Goal: Task Accomplishment & Management: Use online tool/utility

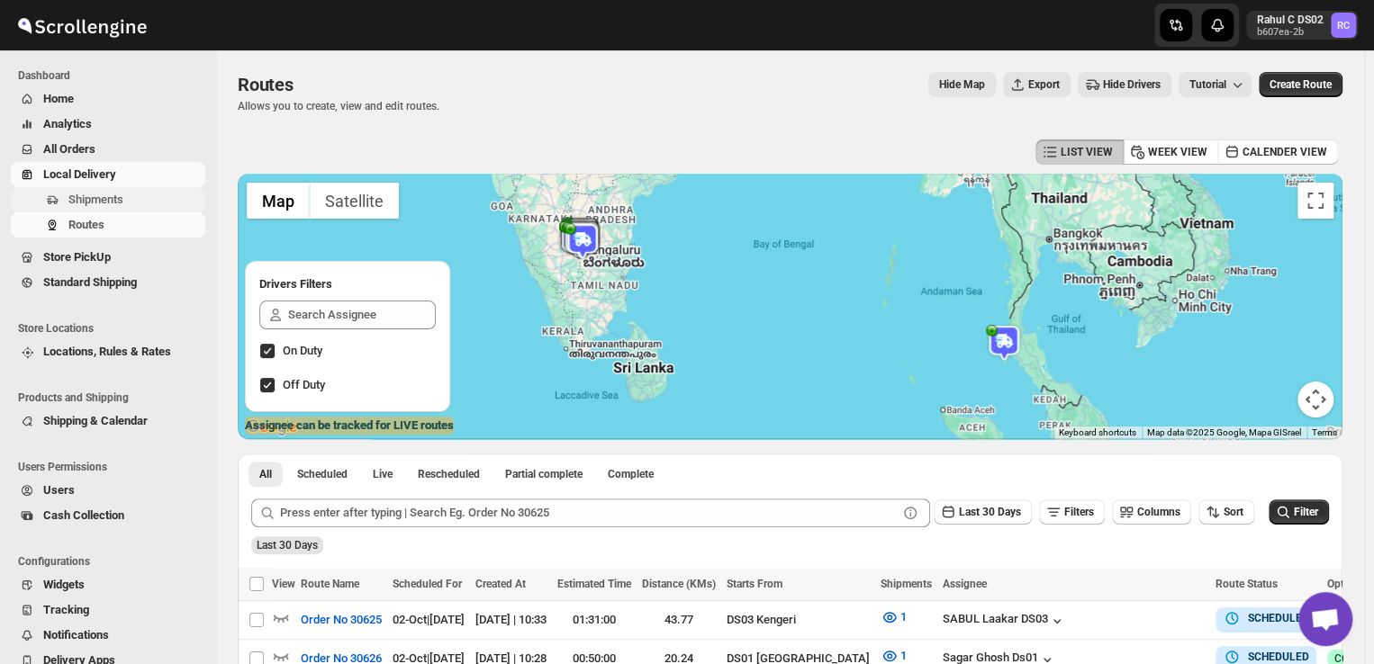
click at [121, 197] on span "Shipments" at bounding box center [95, 200] width 55 height 14
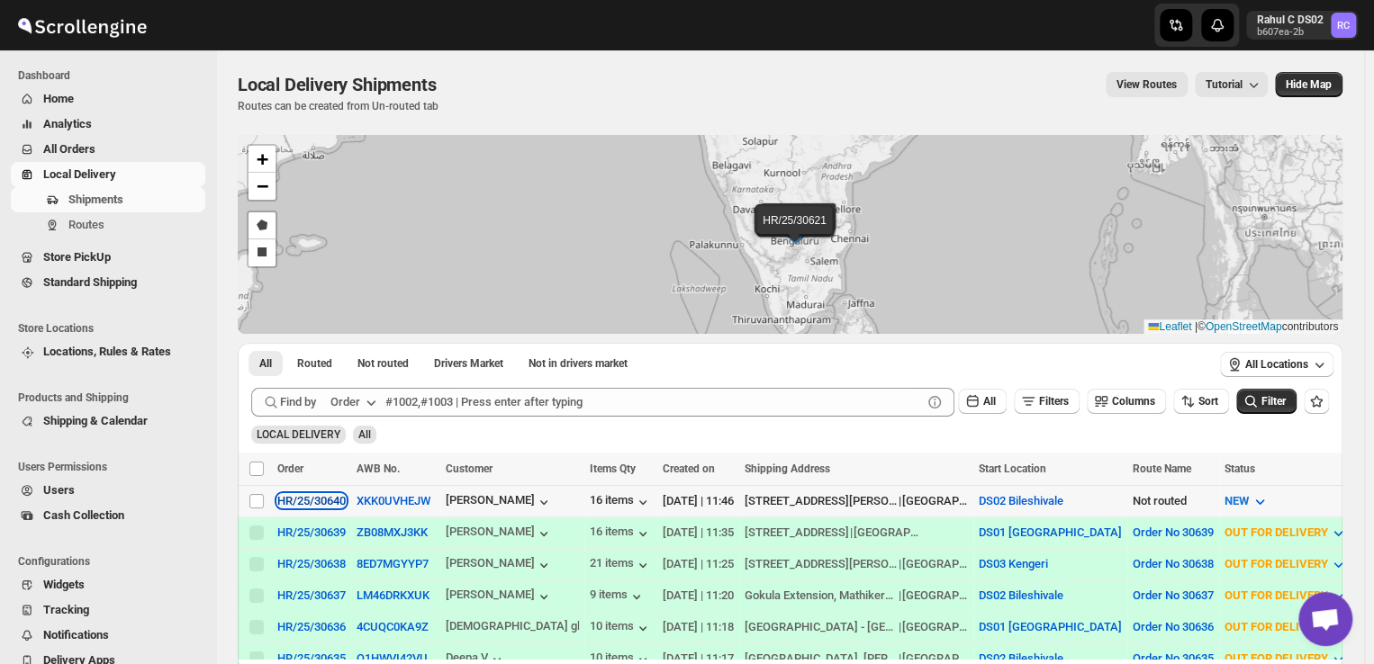
click at [326, 498] on div "HR/25/30640" at bounding box center [311, 501] width 68 height 14
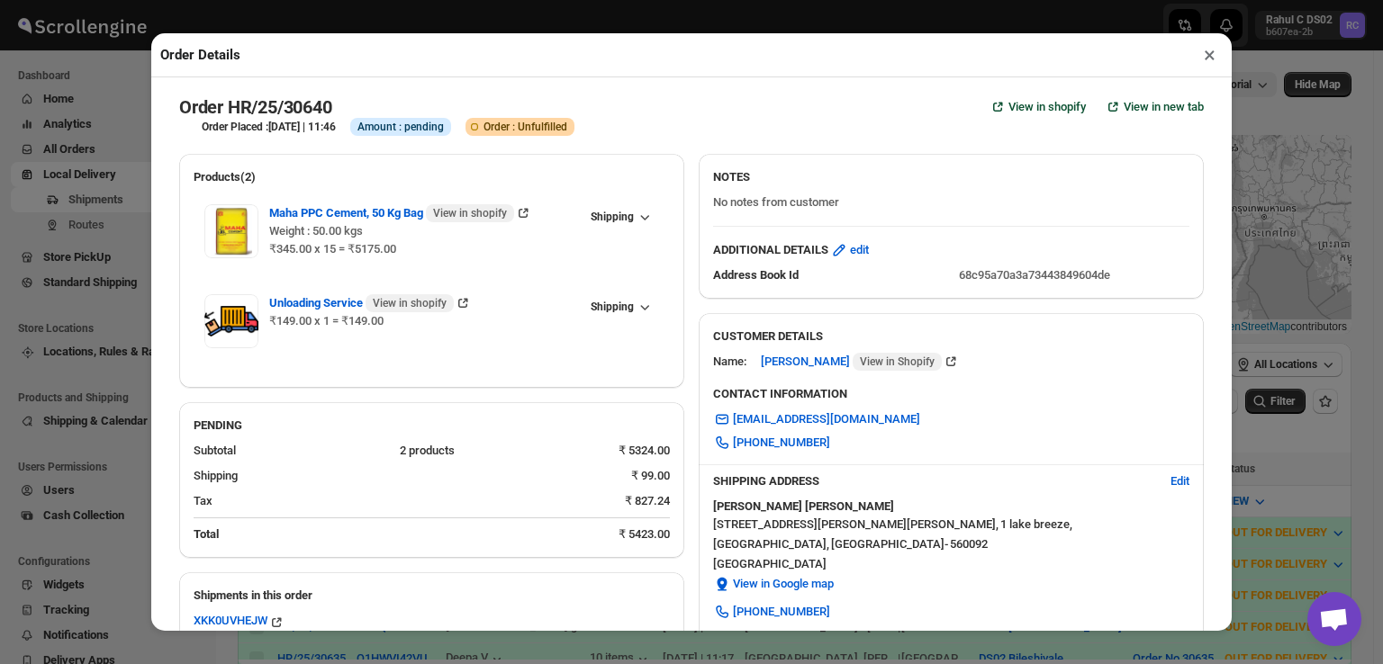
click at [1210, 59] on button "×" at bounding box center [1210, 54] width 26 height 25
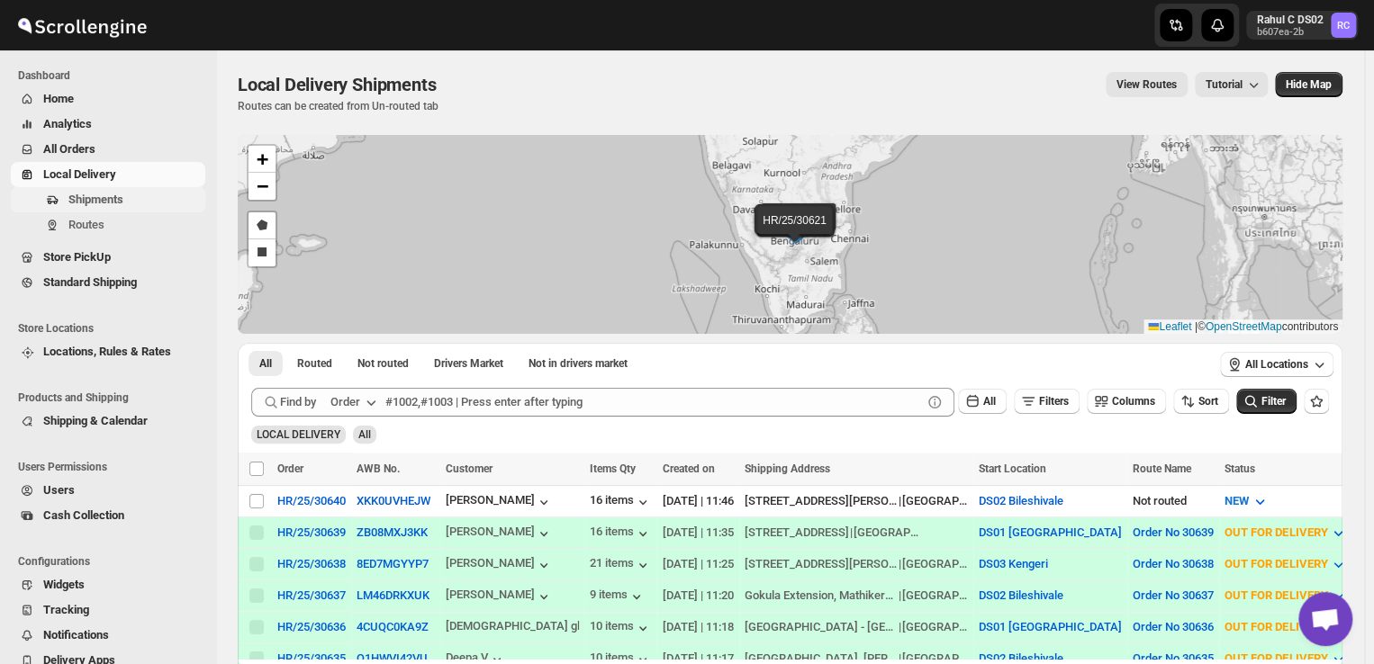
click at [142, 206] on span "Shipments" at bounding box center [134, 200] width 133 height 18
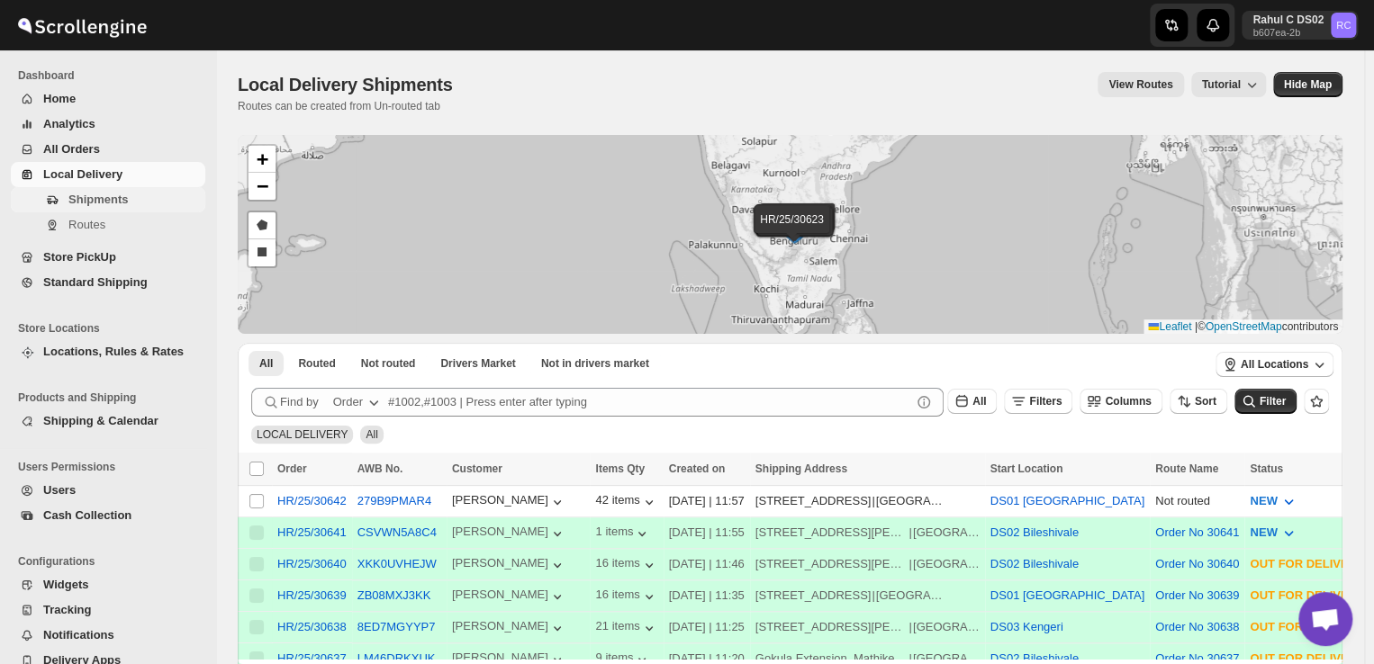
click at [148, 192] on span "Shipments" at bounding box center [134, 200] width 133 height 18
click at [113, 199] on span "Shipments" at bounding box center [97, 200] width 59 height 14
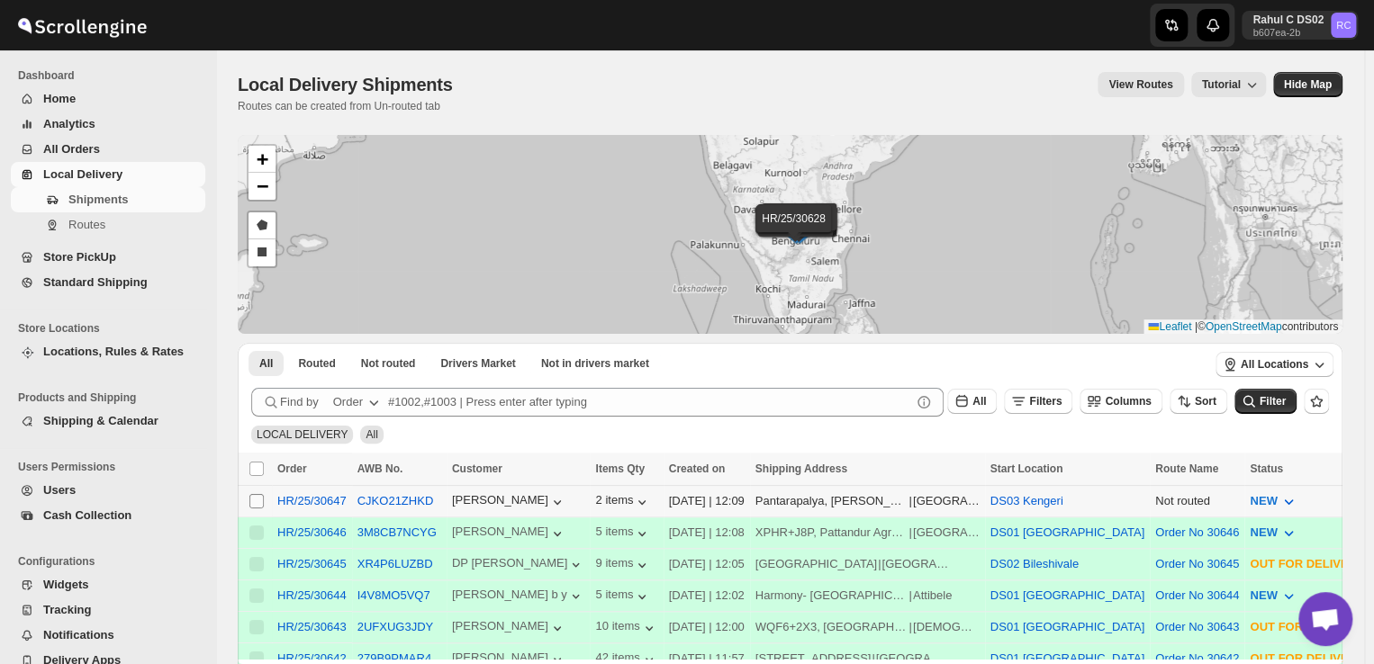
click at [255, 505] on input "Select shipment" at bounding box center [256, 501] width 14 height 14
checkbox input "true"
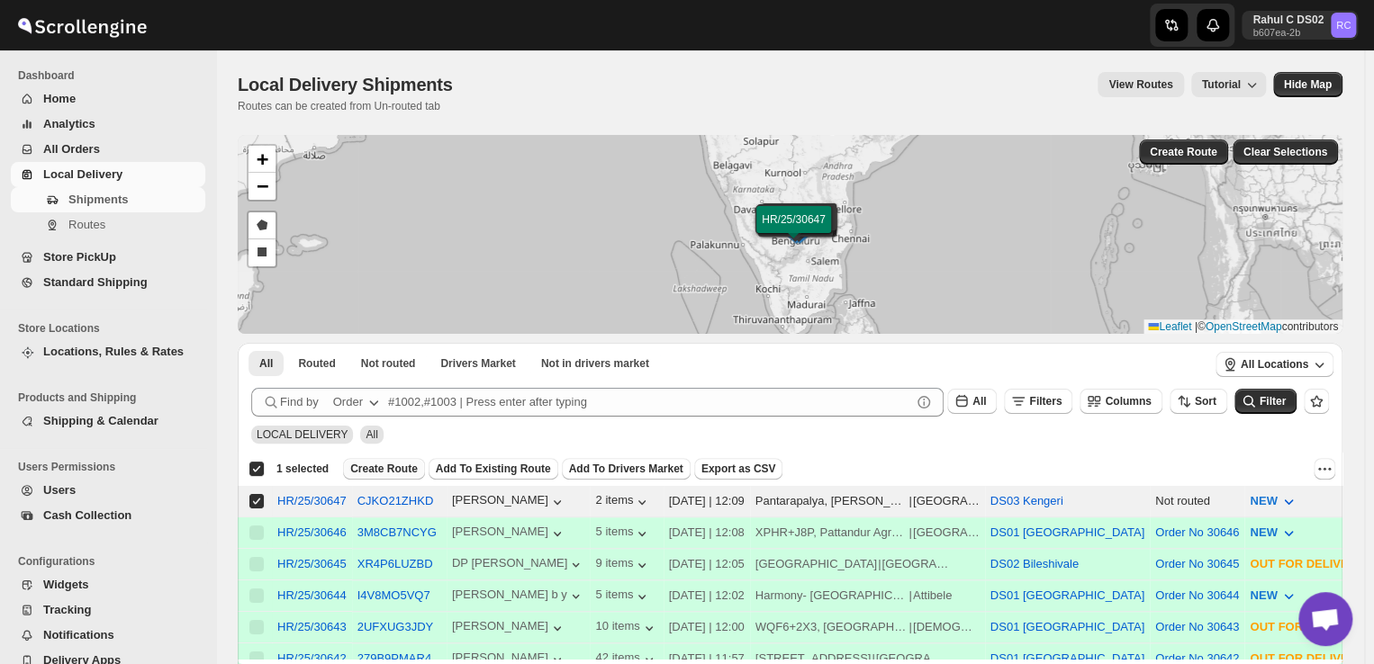
click at [384, 467] on span "Create Route" at bounding box center [384, 469] width 68 height 14
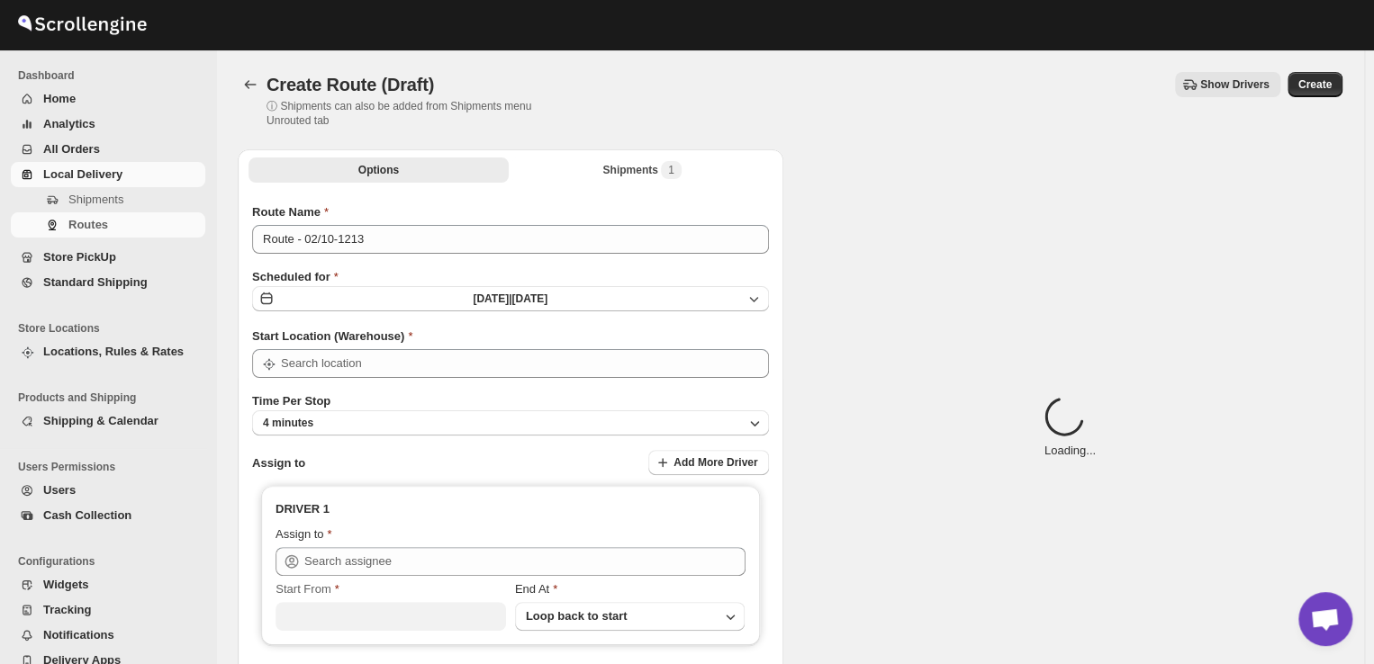
type input "DS03 Kengeri"
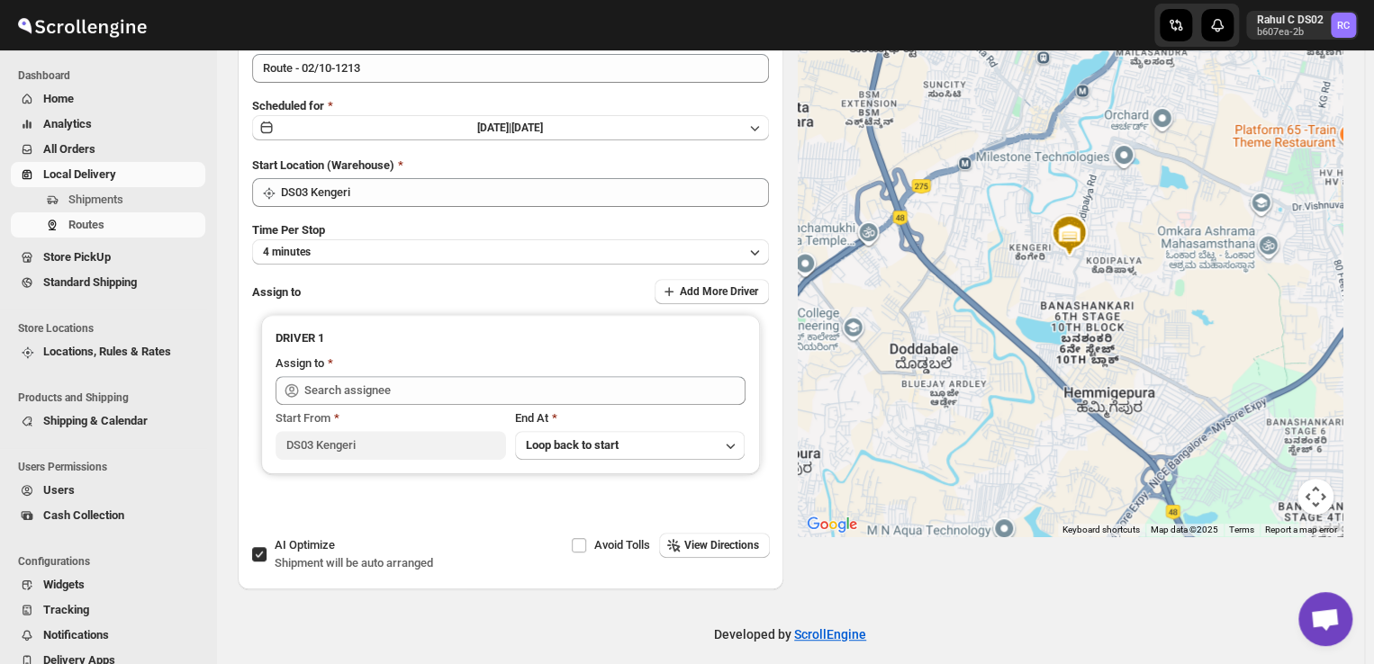
scroll to position [184, 0]
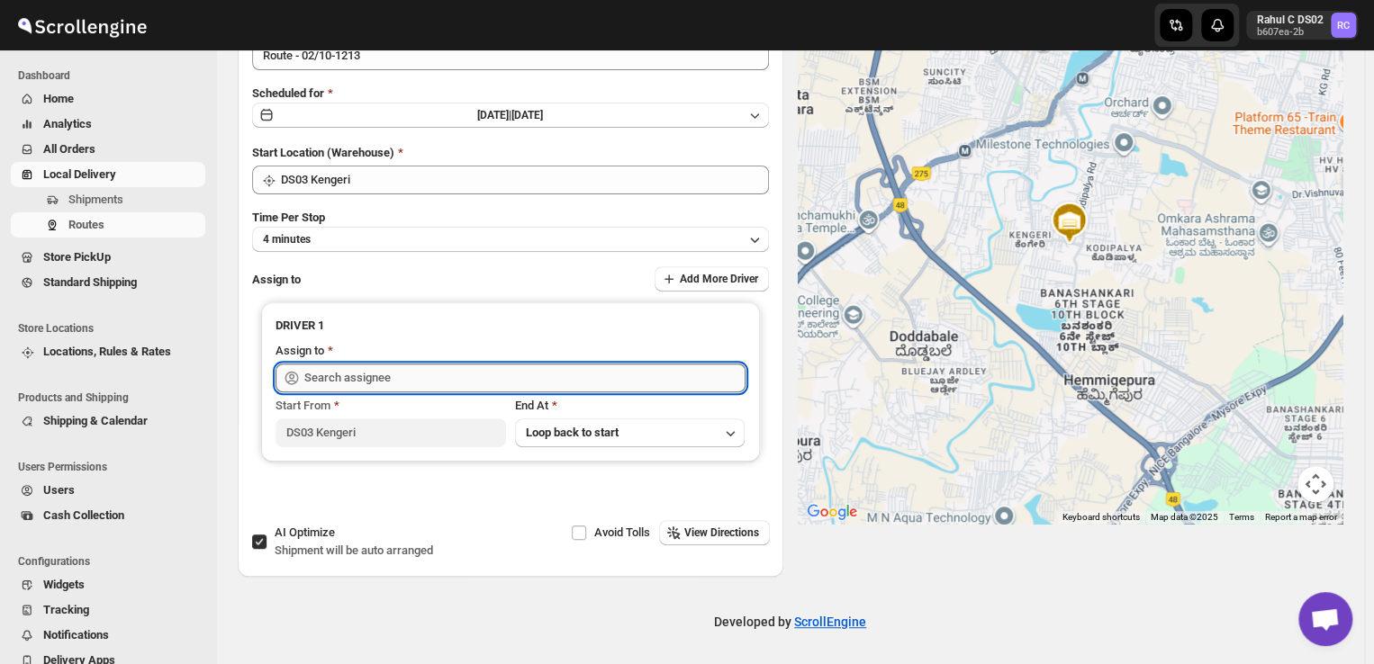
click at [452, 375] on input "text" at bounding box center [524, 378] width 441 height 29
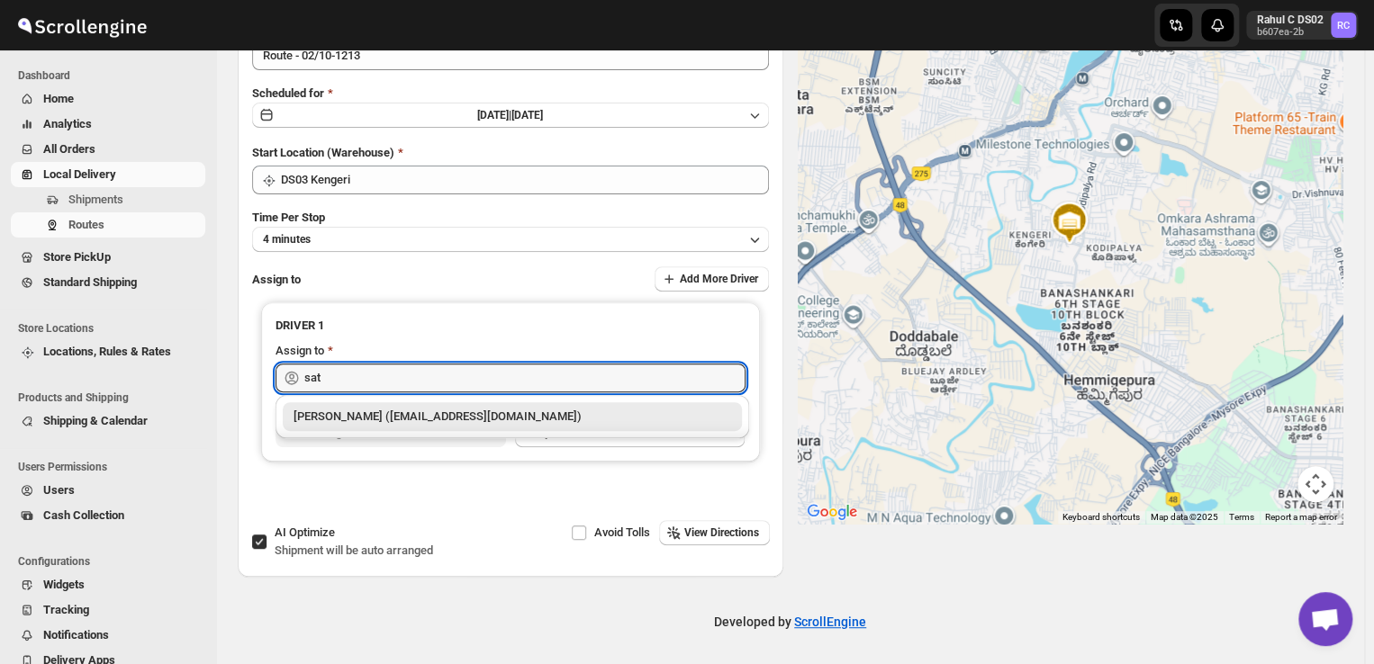
click at [414, 415] on div "Satish kumar veera (tehaxi9762@chaublog.com)" at bounding box center [513, 417] width 438 height 18
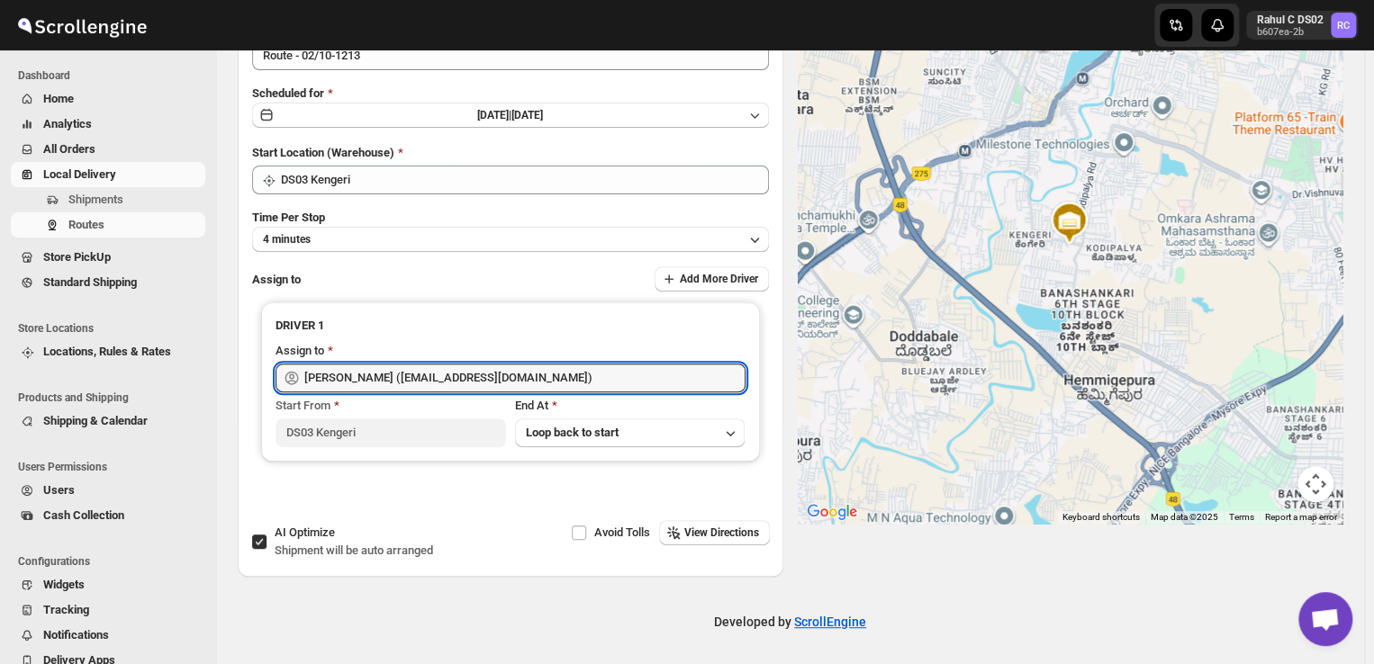
scroll to position [0, 0]
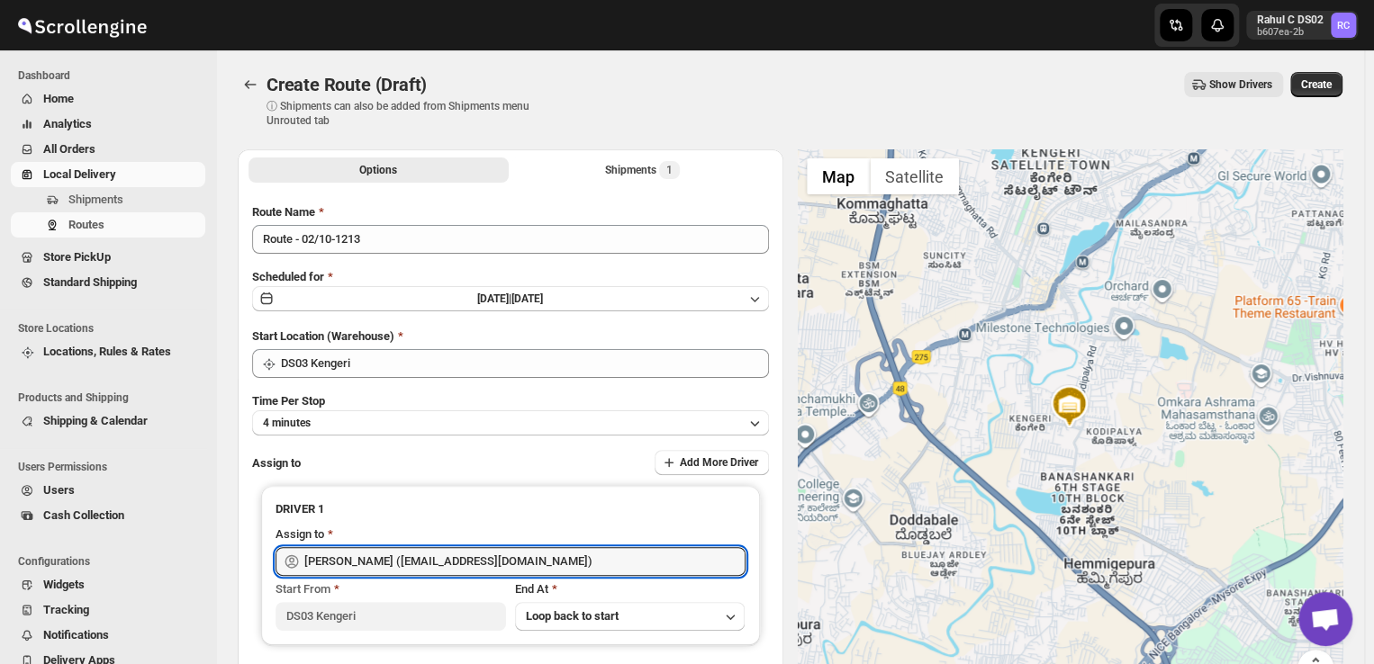
type input "Satish kumar veera (tehaxi9762@chaublog.com)"
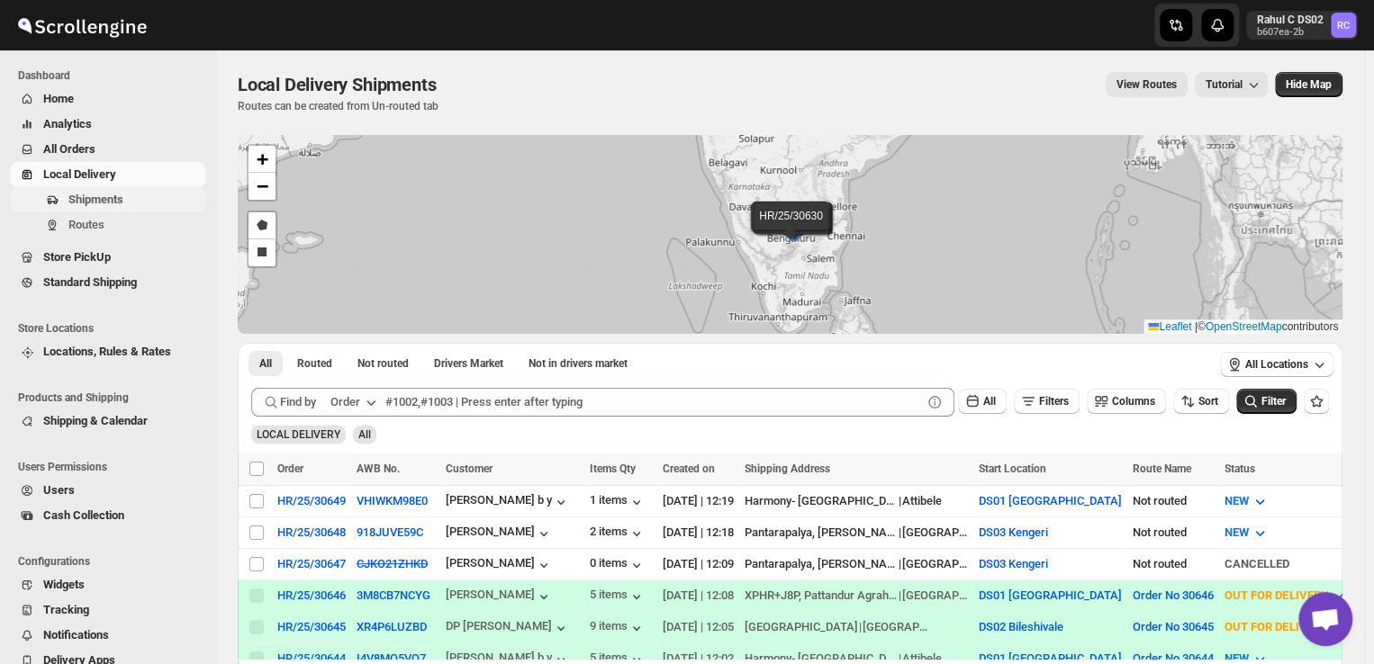
click at [107, 201] on span "Shipments" at bounding box center [95, 200] width 55 height 14
click at [259, 526] on input "Select shipment" at bounding box center [256, 533] width 14 height 14
checkbox input "true"
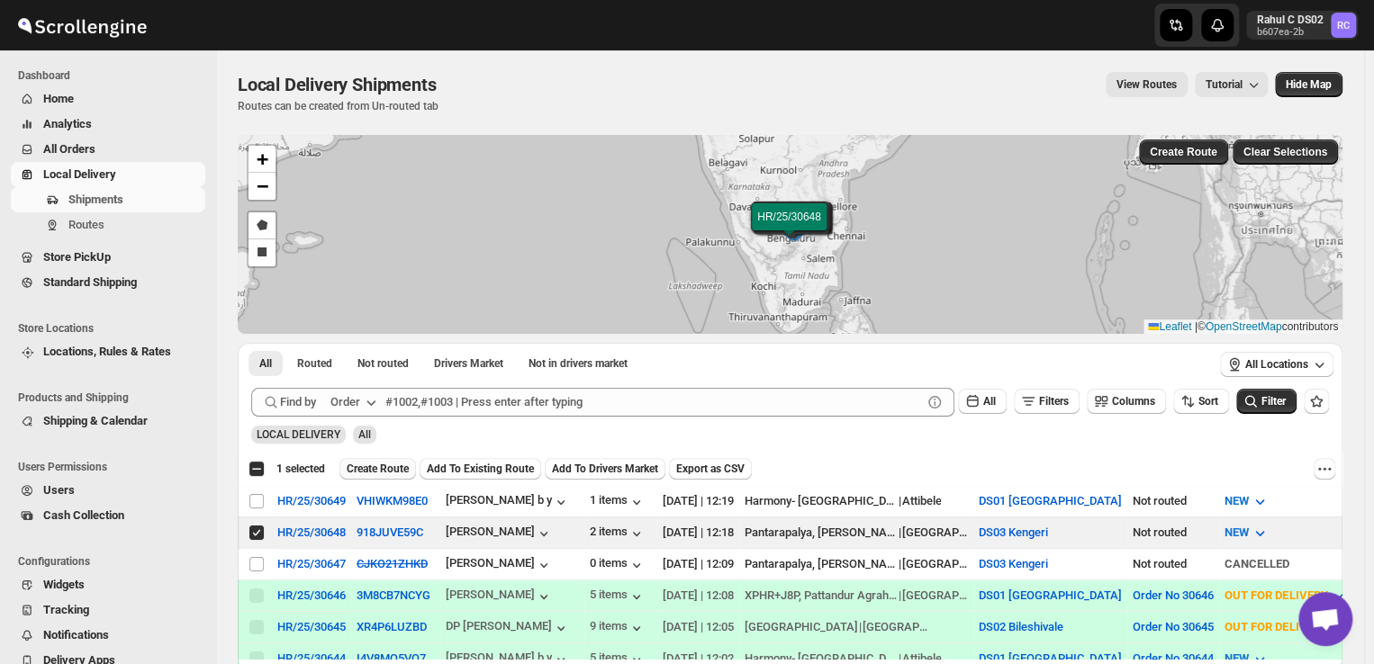
click at [378, 470] on span "Create Route" at bounding box center [378, 469] width 62 height 14
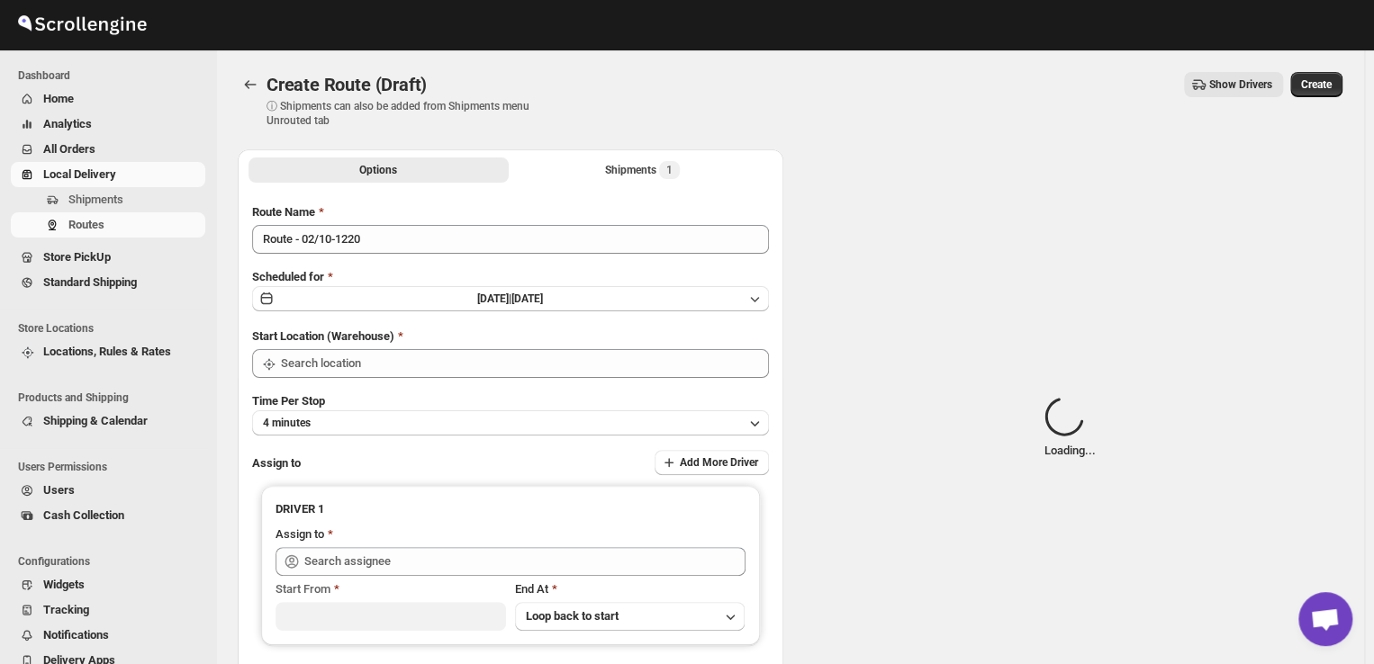
type input "DS03 Kengeri"
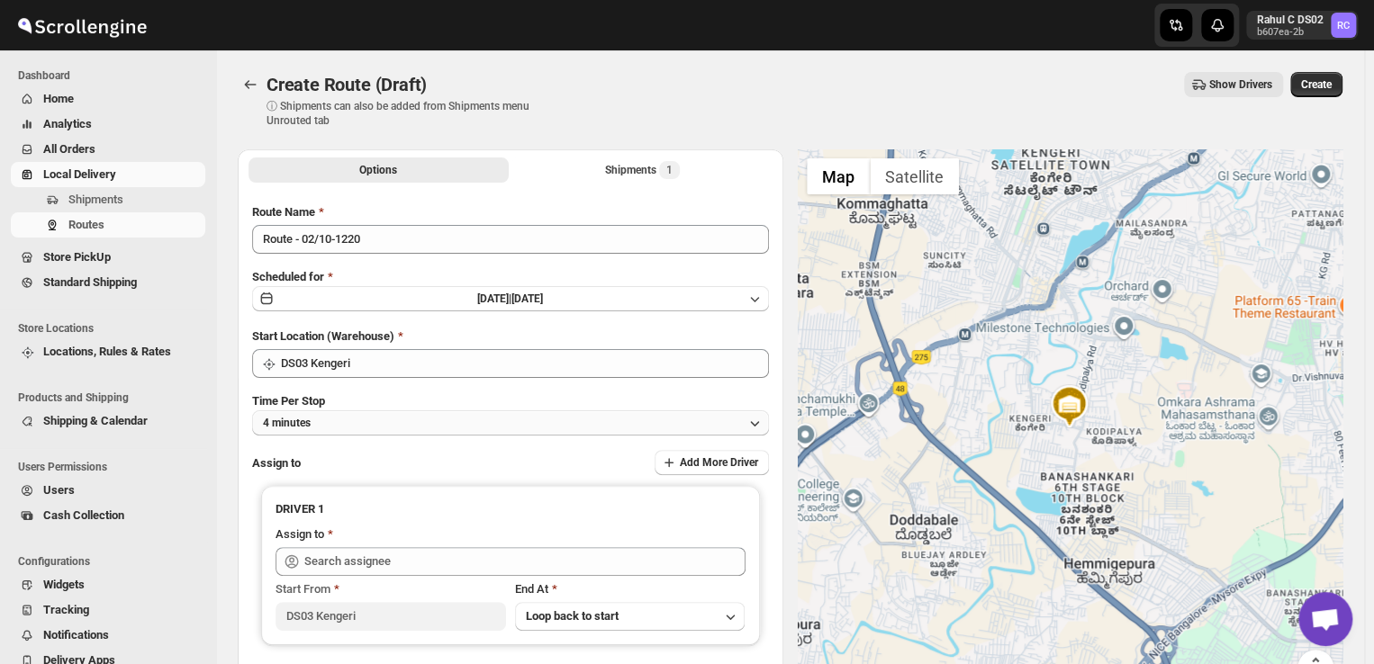
click at [478, 422] on button "4 minutes" at bounding box center [510, 423] width 517 height 25
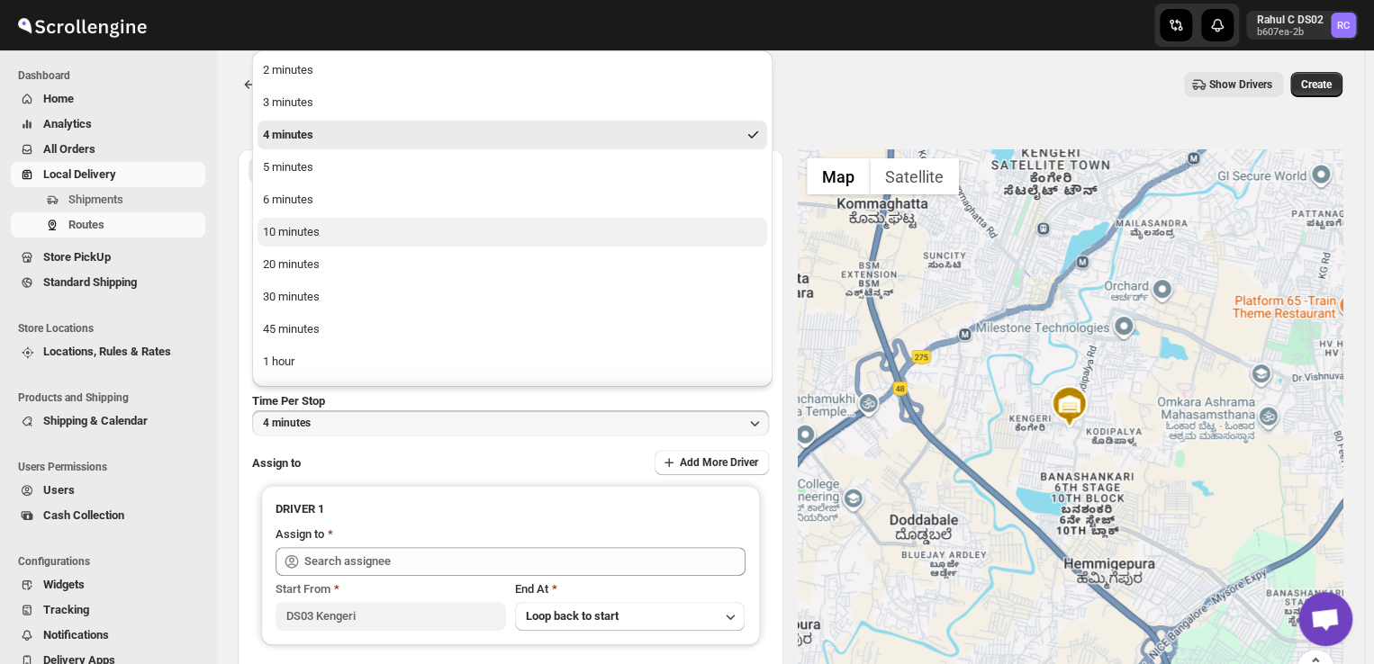
click at [360, 225] on button "10 minutes" at bounding box center [513, 232] width 510 height 29
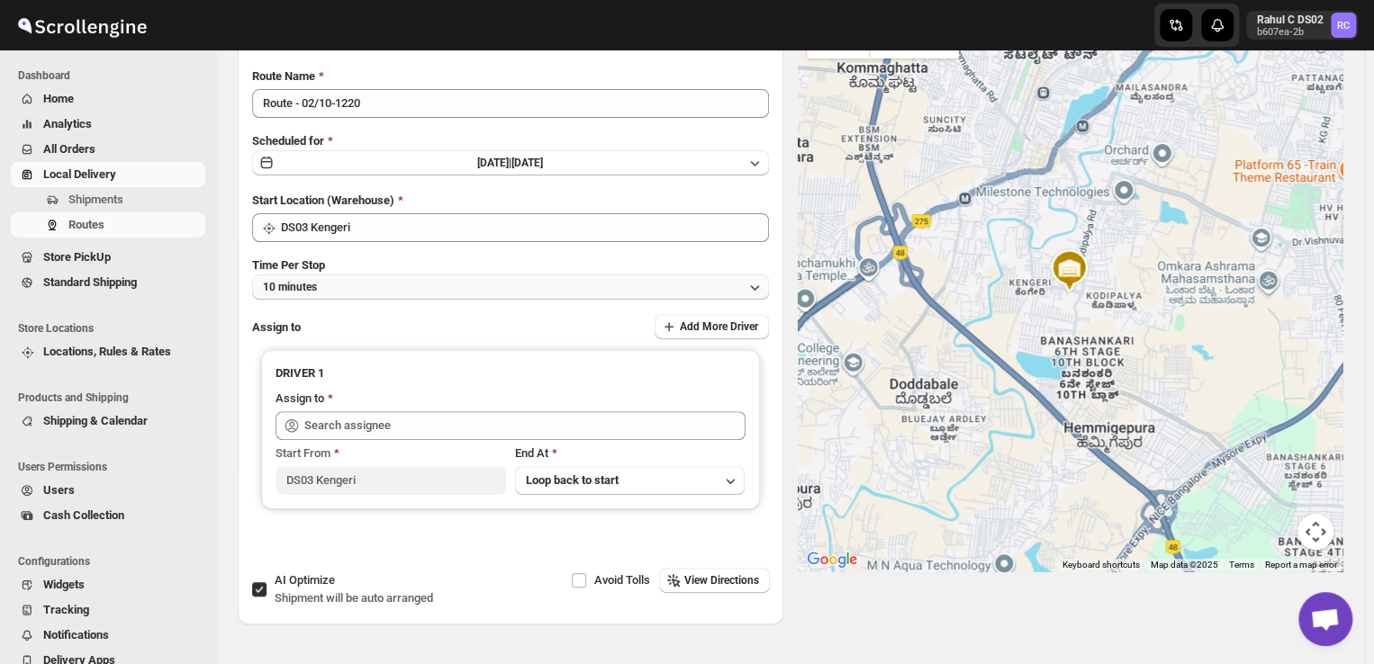
scroll to position [143, 0]
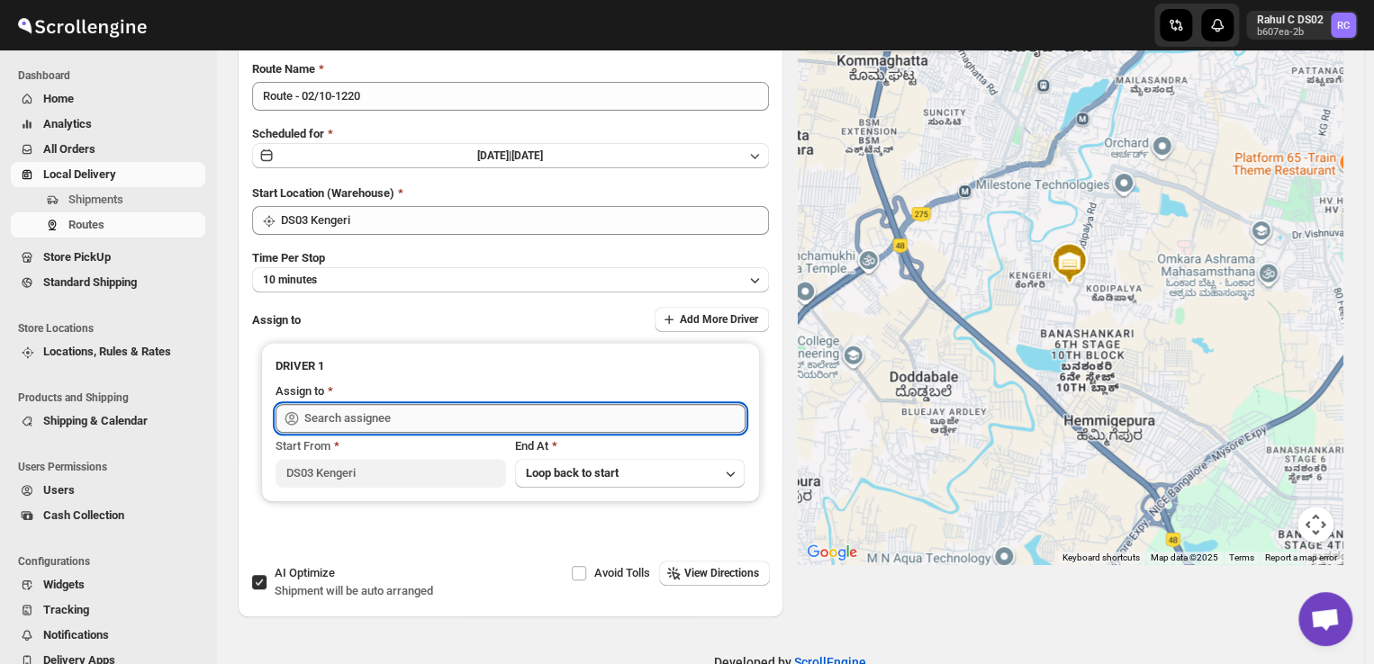
click at [429, 415] on input "text" at bounding box center [524, 418] width 441 height 29
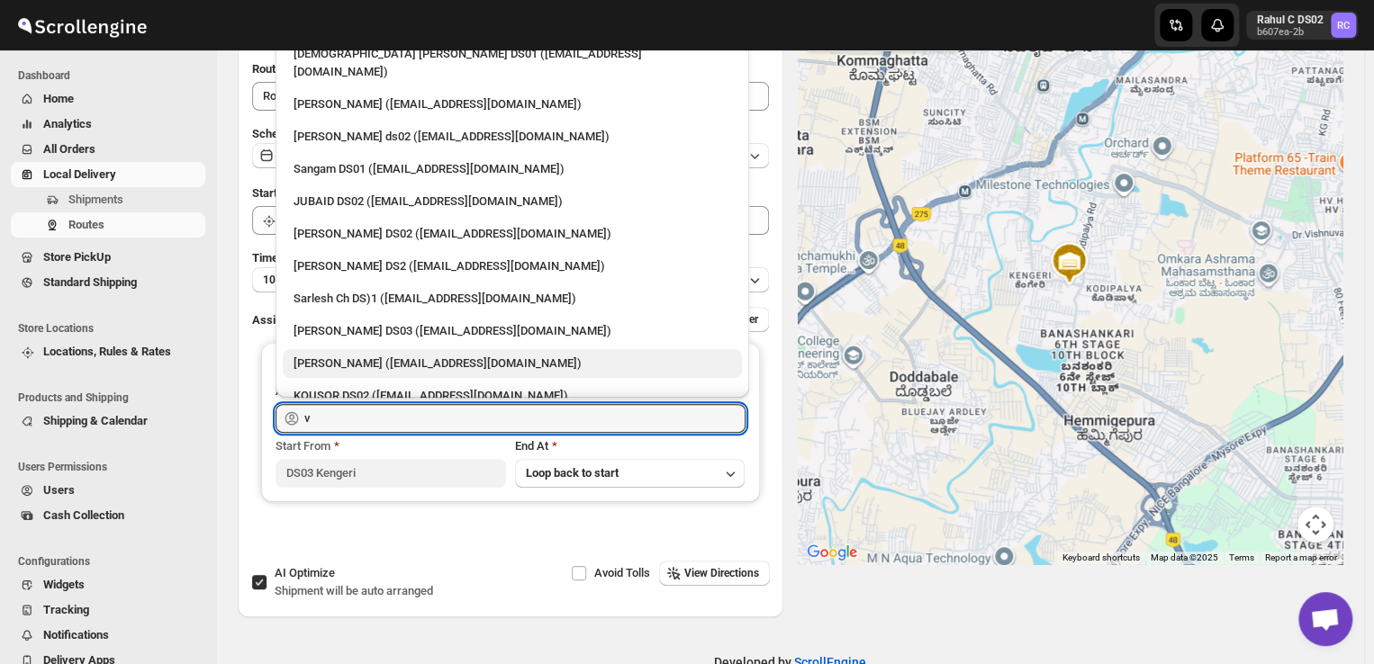
click at [447, 355] on div "Veera Kesavan (xagos20938@boxmach.com)" at bounding box center [513, 364] width 438 height 18
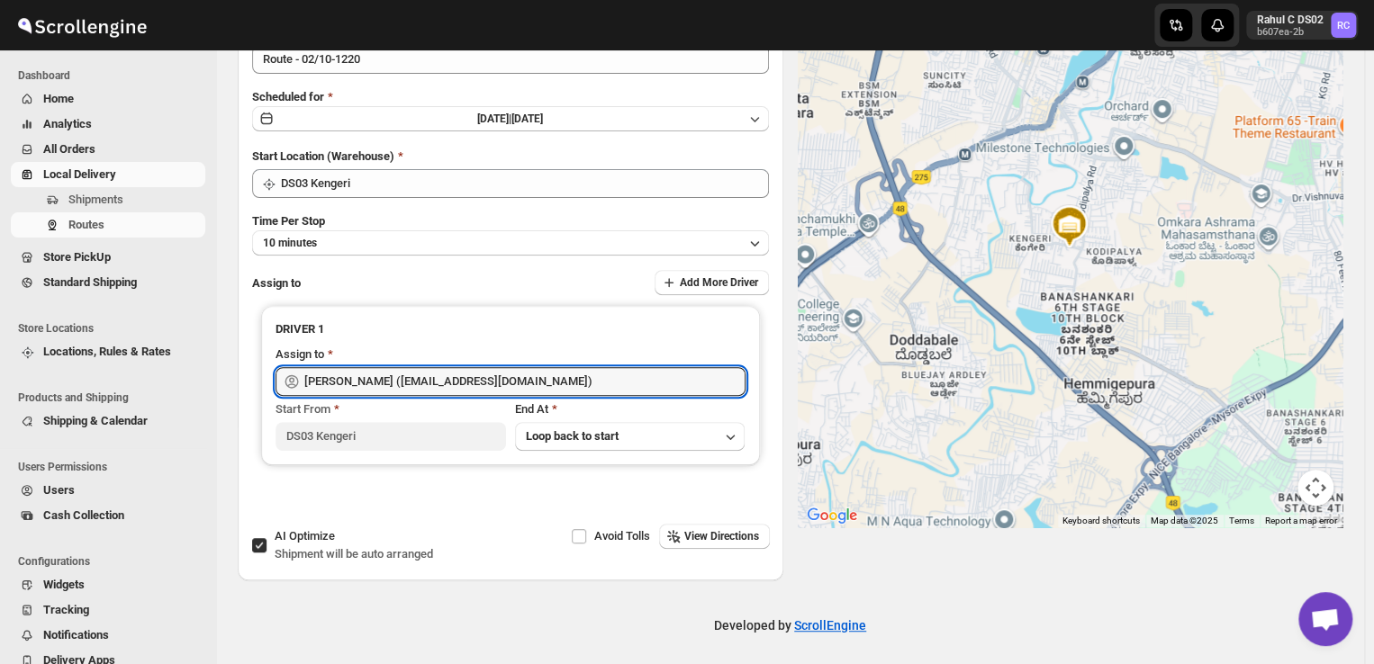
scroll to position [0, 0]
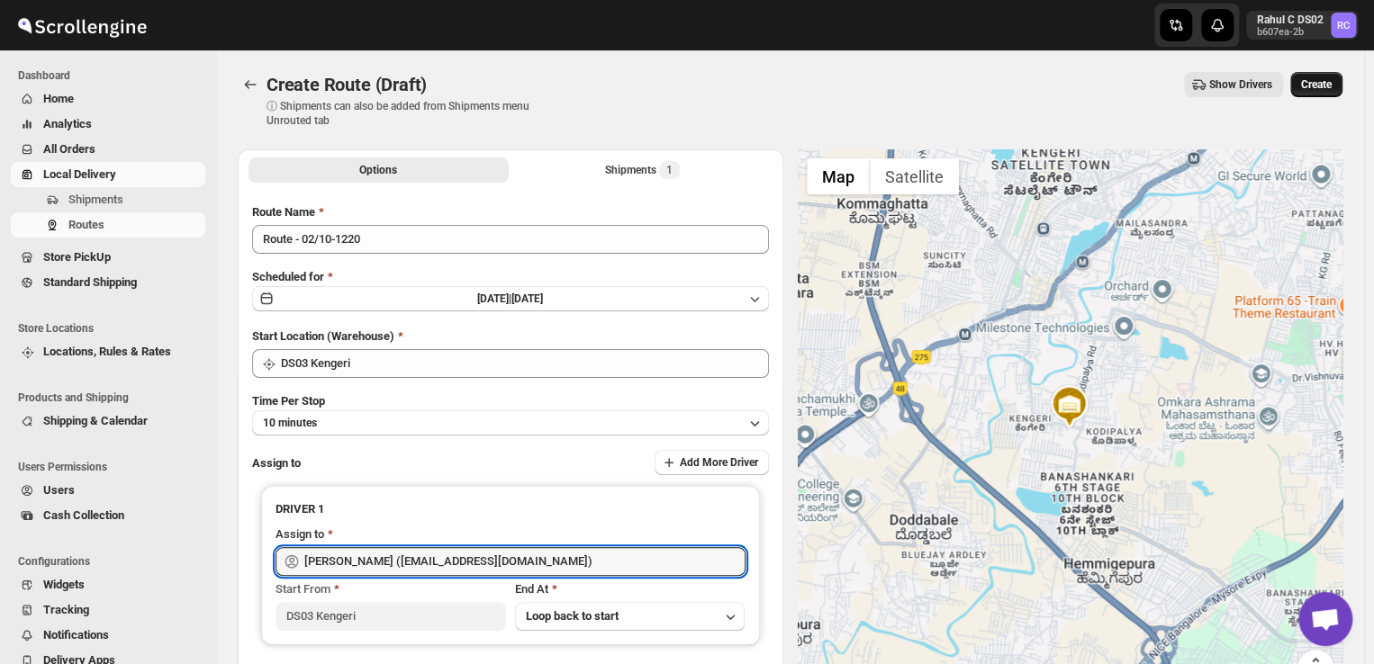
type input "Veera Kesavan (xagos20938@boxmach.com)"
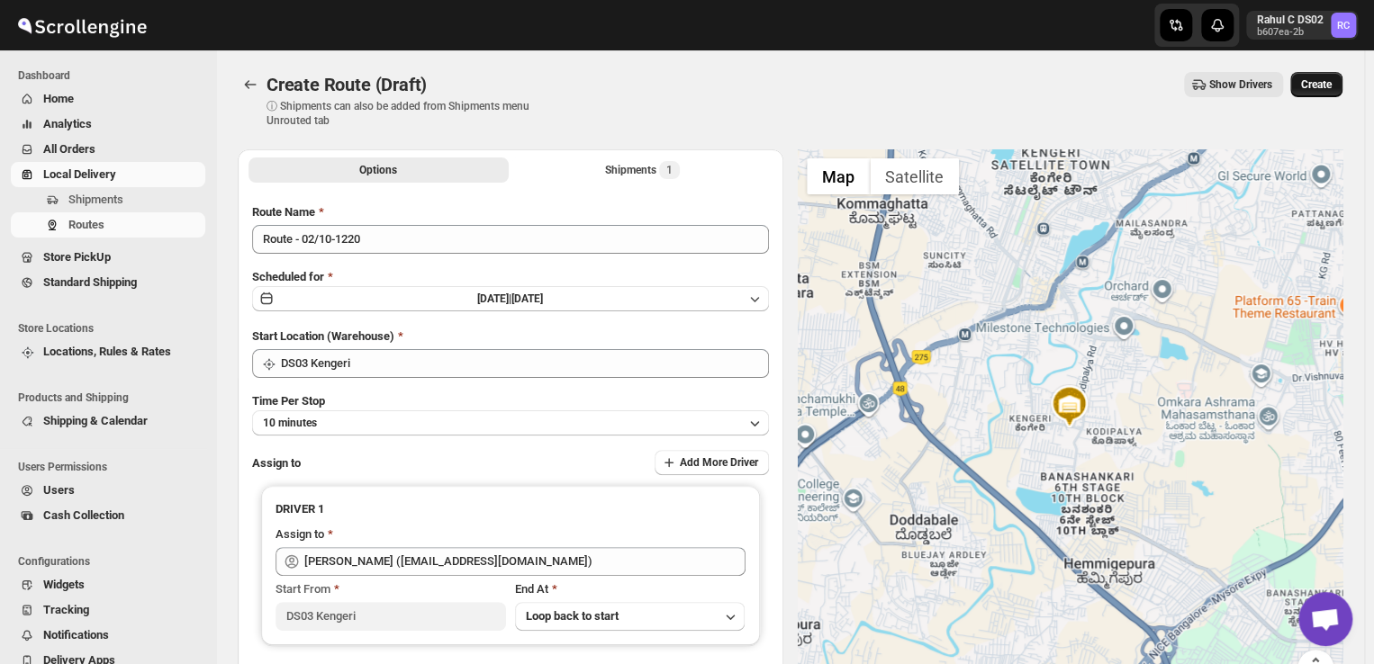
click at [1332, 81] on span "Create" at bounding box center [1316, 84] width 31 height 14
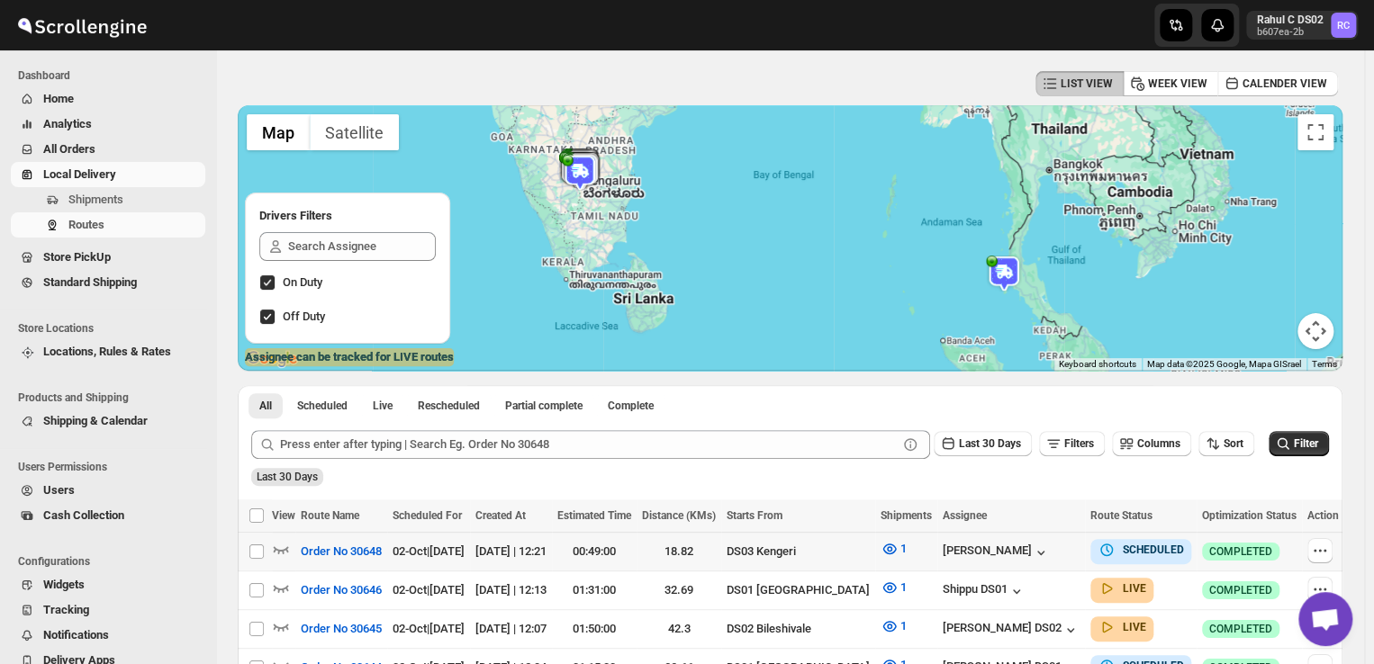
scroll to position [22, 0]
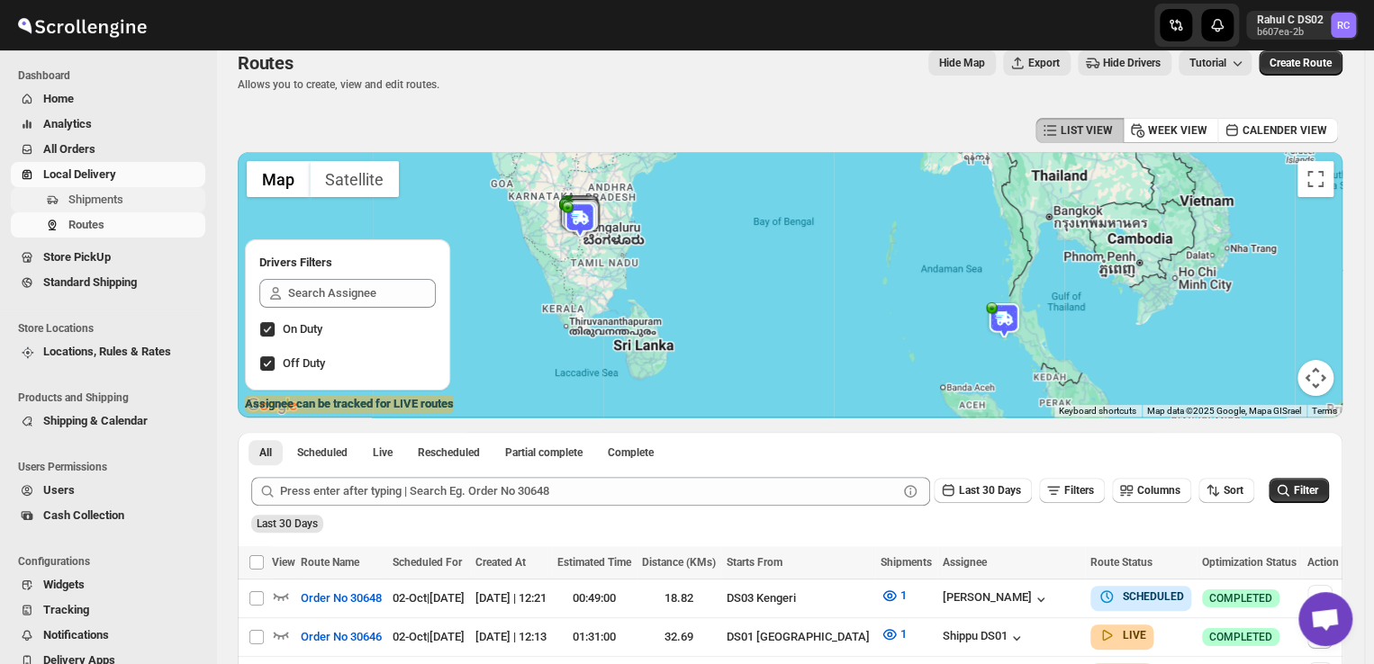
click at [113, 187] on button "Shipments" at bounding box center [108, 199] width 194 height 25
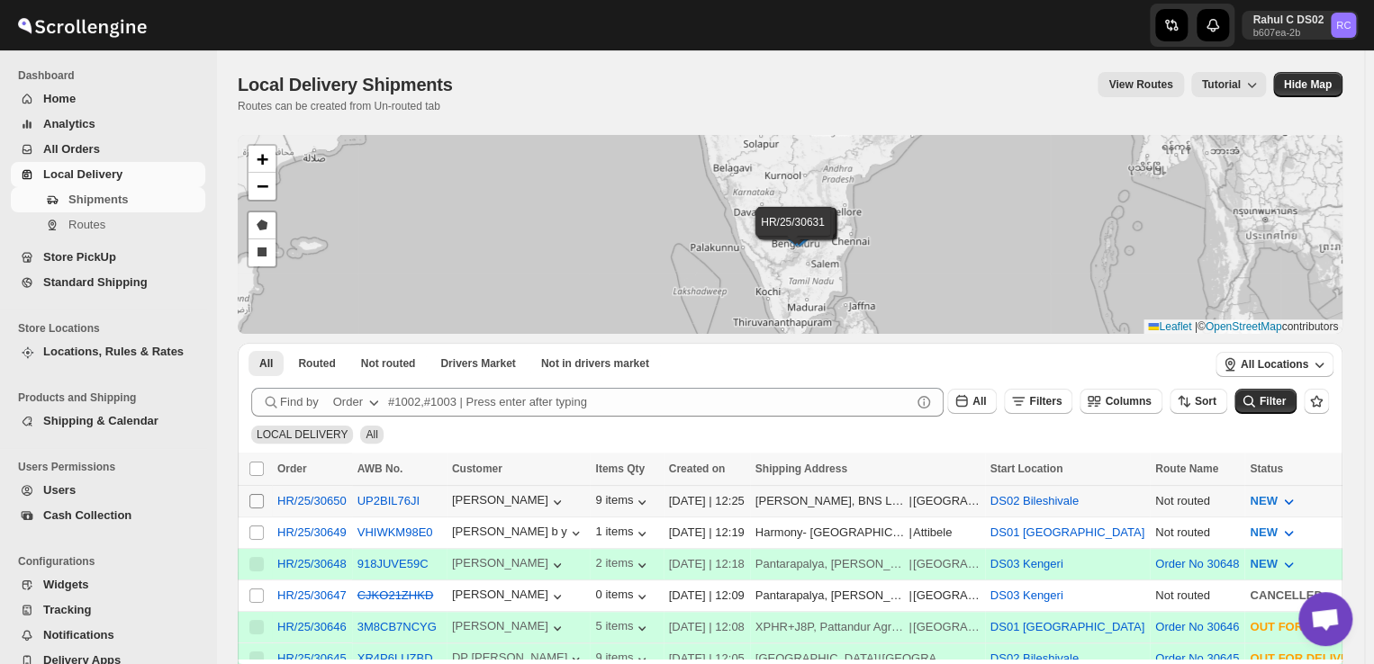
click at [263, 502] on input "Select shipment" at bounding box center [256, 501] width 14 height 14
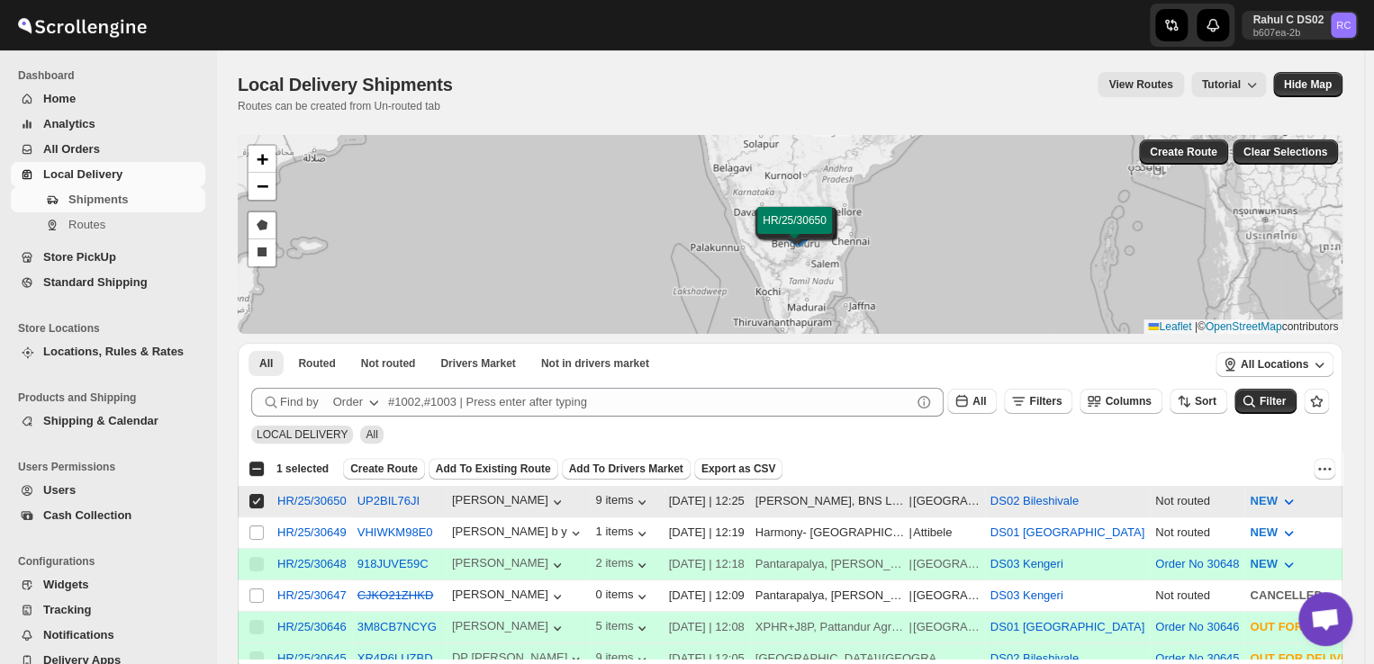
click at [258, 502] on input "Select shipment" at bounding box center [256, 501] width 14 height 14
checkbox input "false"
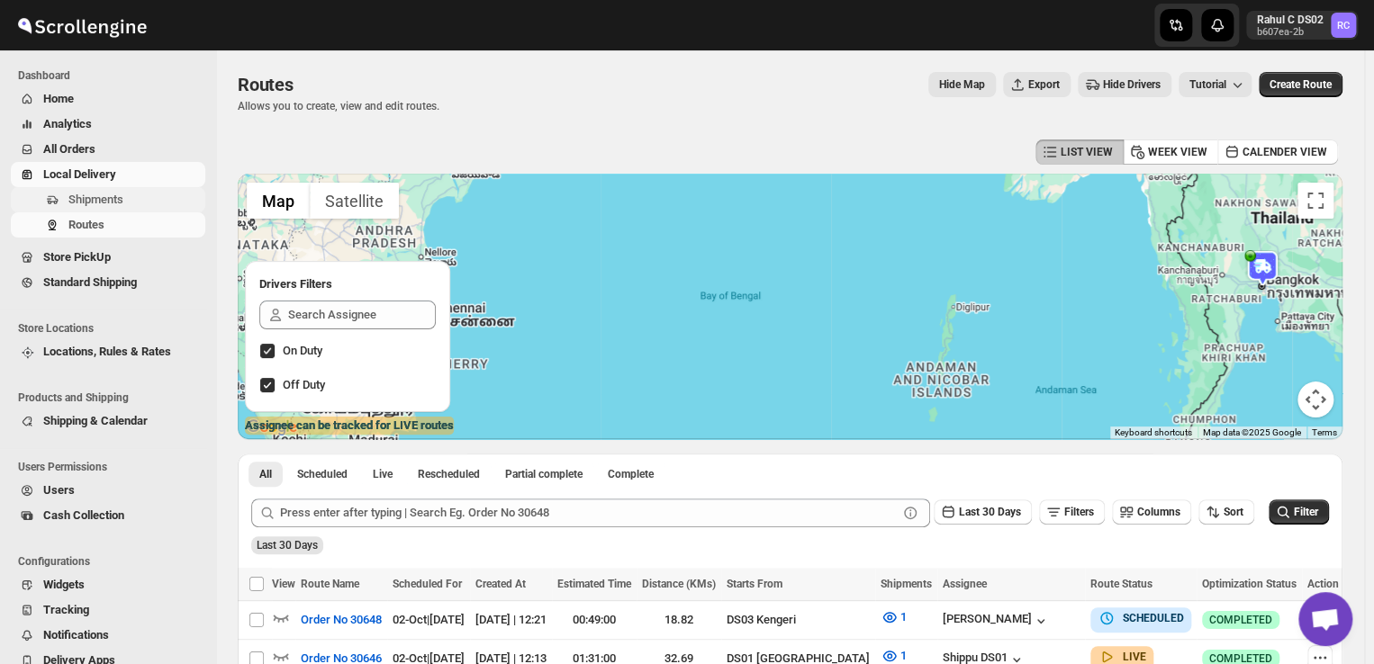
click at [115, 203] on span "Shipments" at bounding box center [95, 200] width 55 height 14
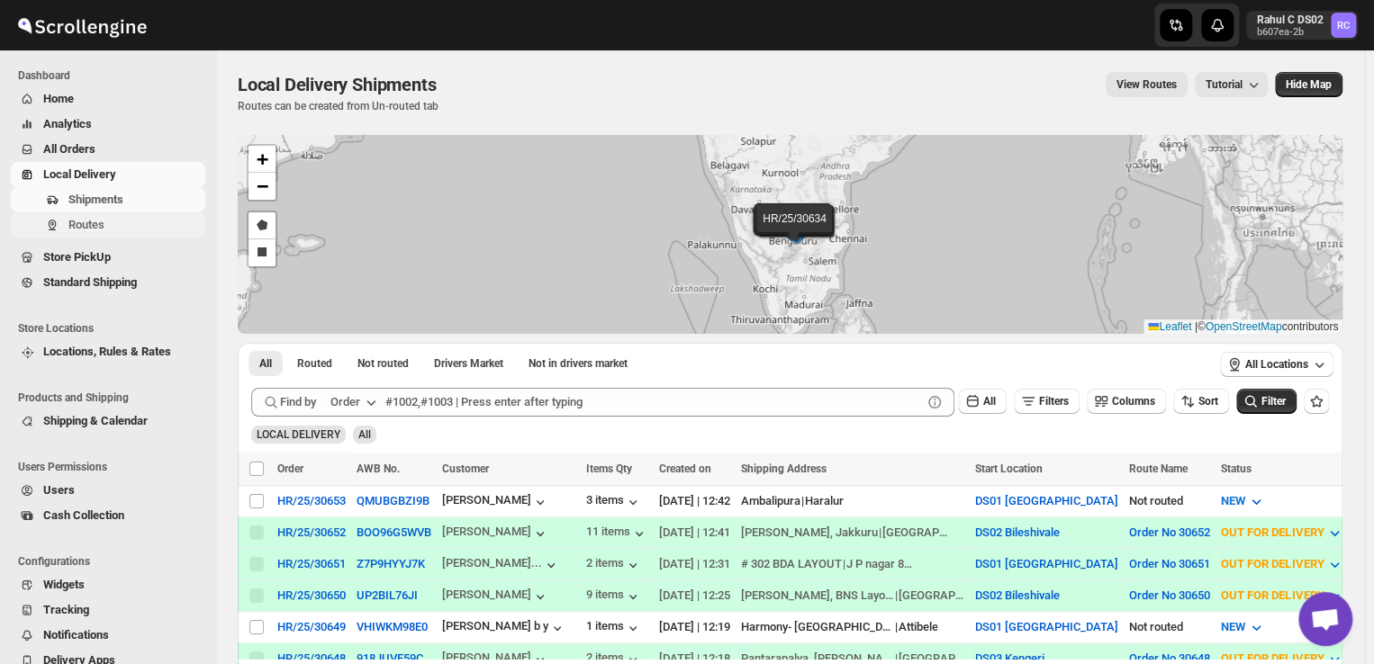
click at [97, 221] on span "Routes" at bounding box center [86, 225] width 36 height 14
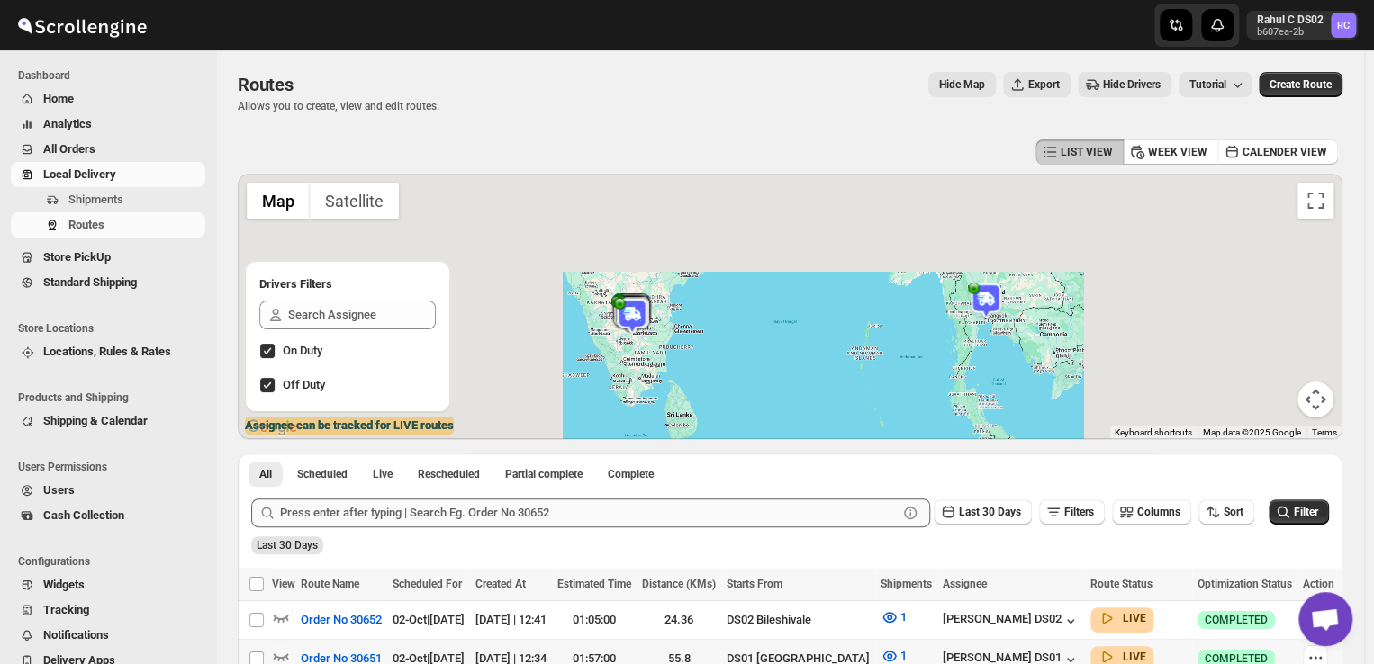
scroll to position [176, 0]
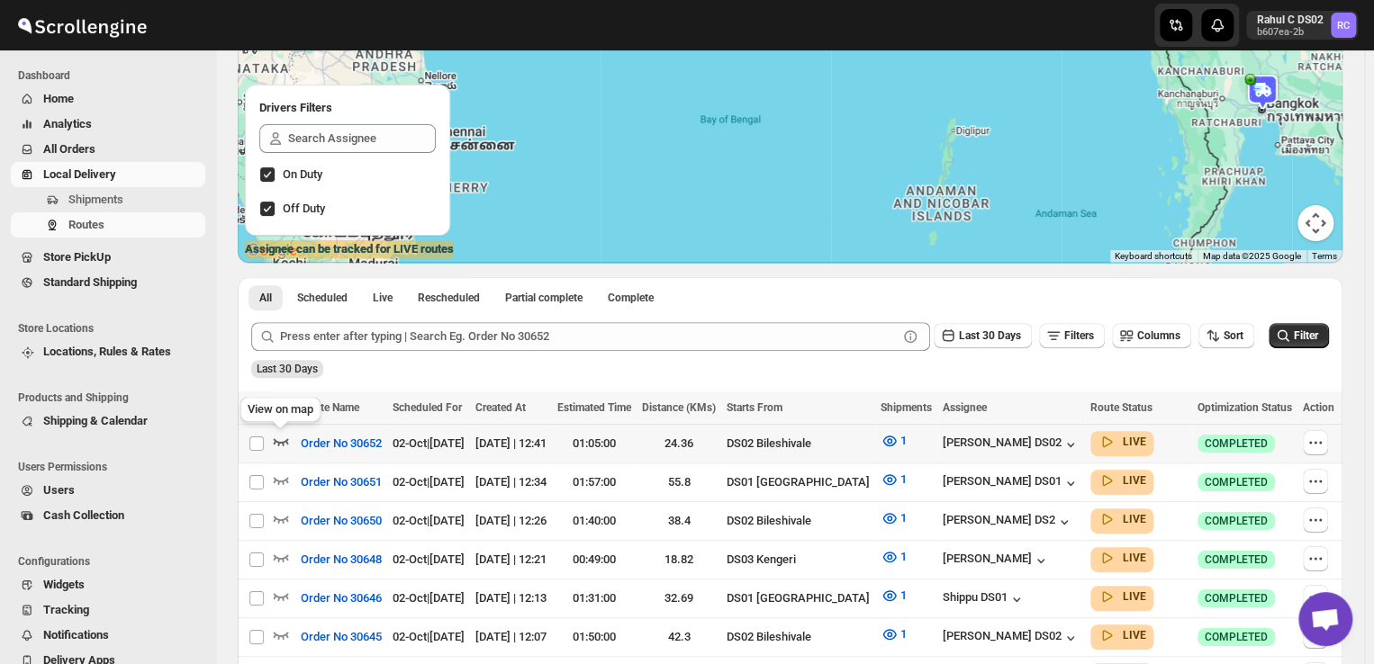
click at [285, 443] on icon "button" at bounding box center [281, 441] width 18 height 18
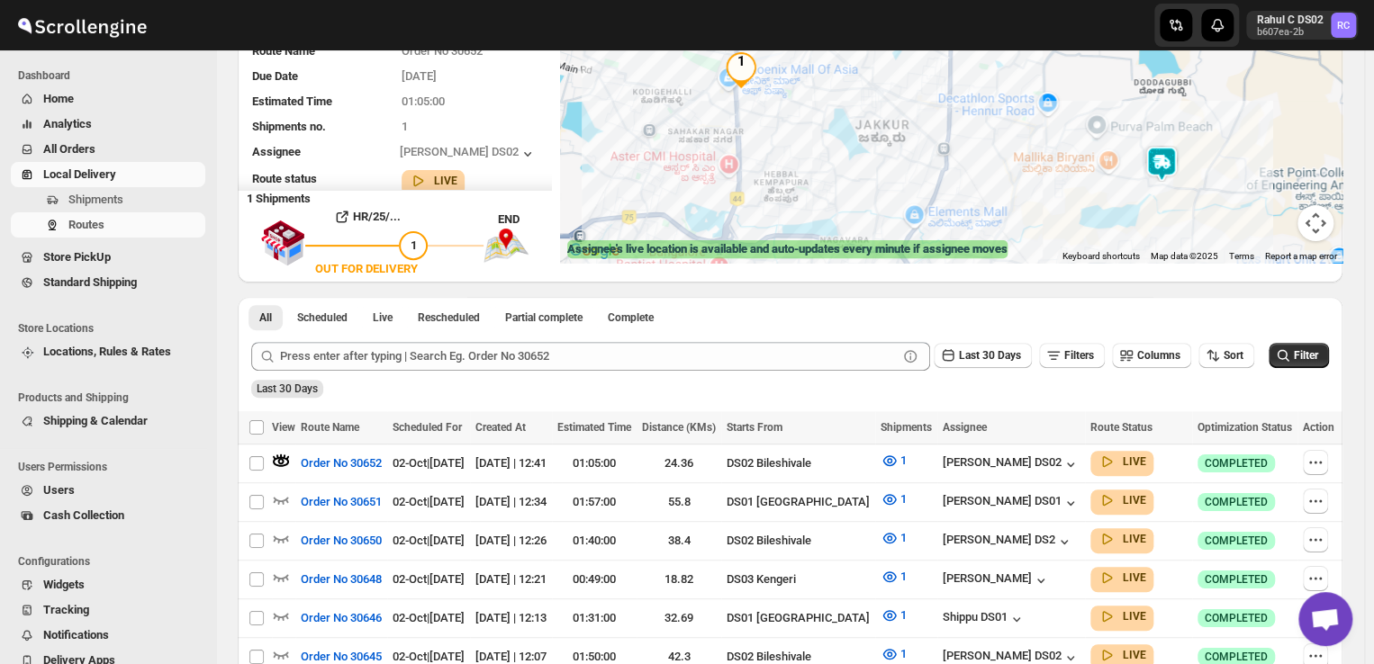
click at [1164, 158] on img at bounding box center [1161, 164] width 36 height 36
click at [286, 497] on icon "button" at bounding box center [281, 500] width 15 height 7
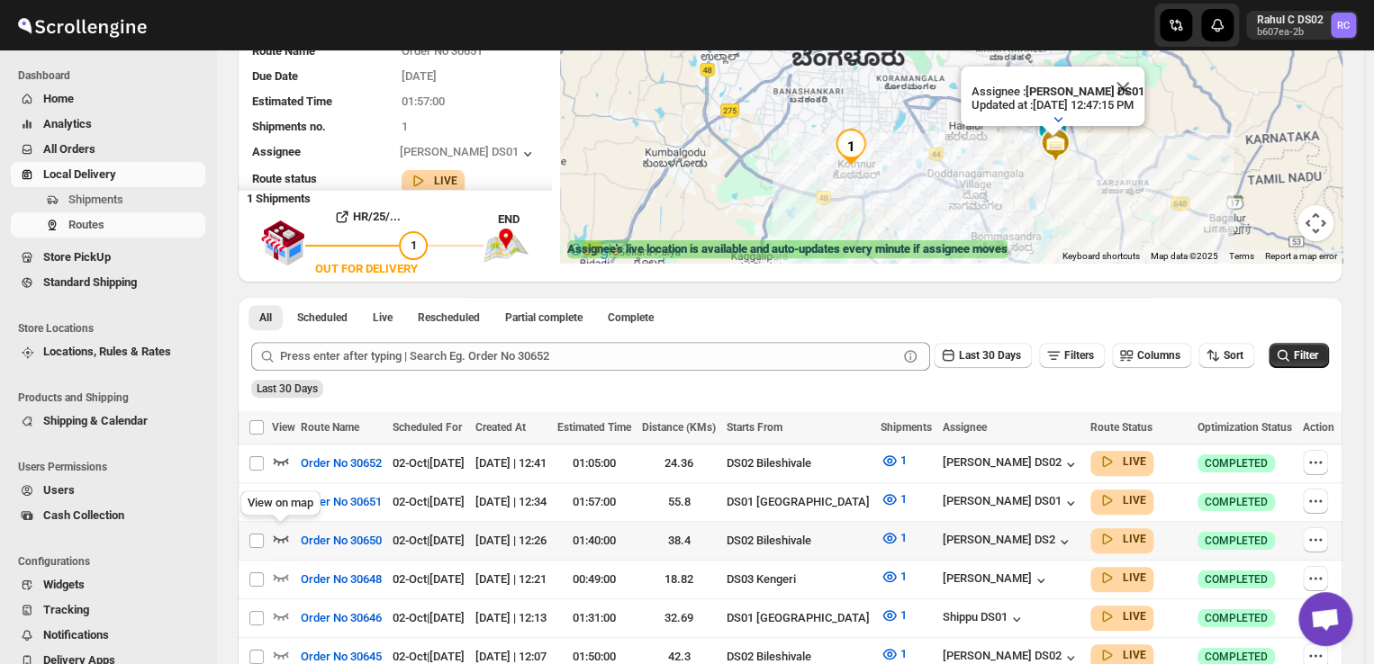
click at [285, 538] on icon "button" at bounding box center [281, 538] width 18 height 18
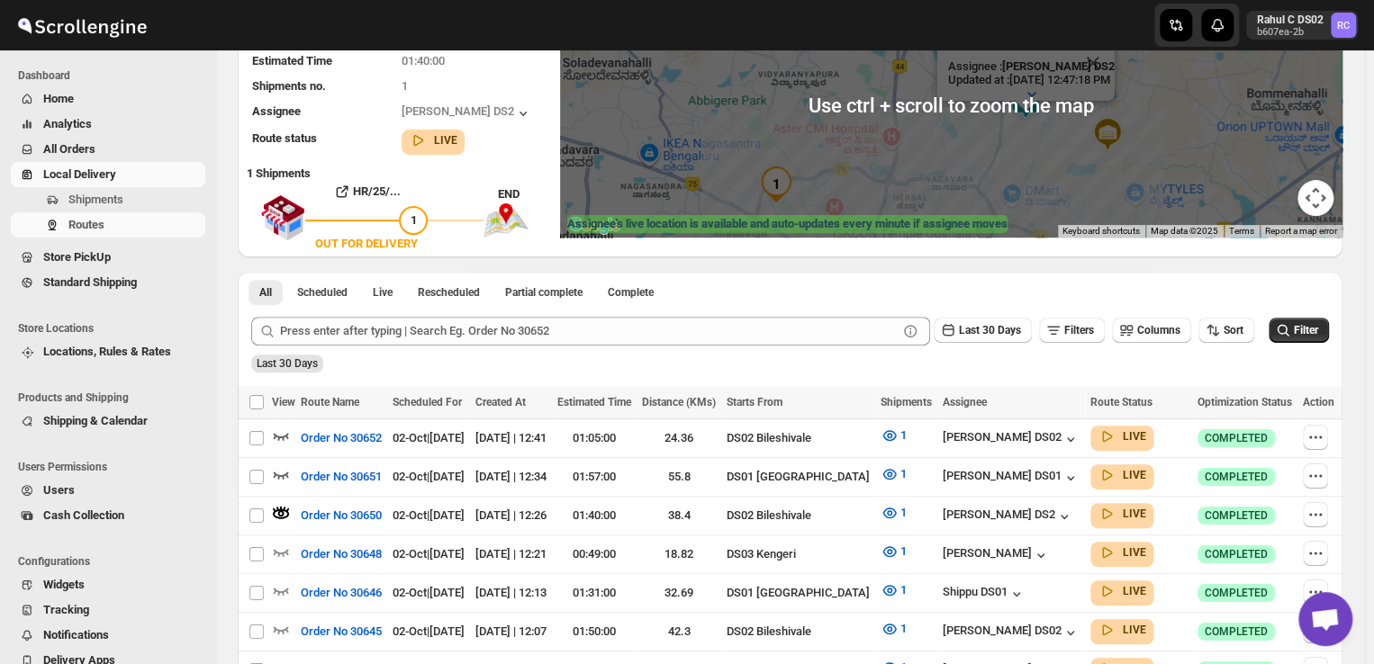
scroll to position [207, 0]
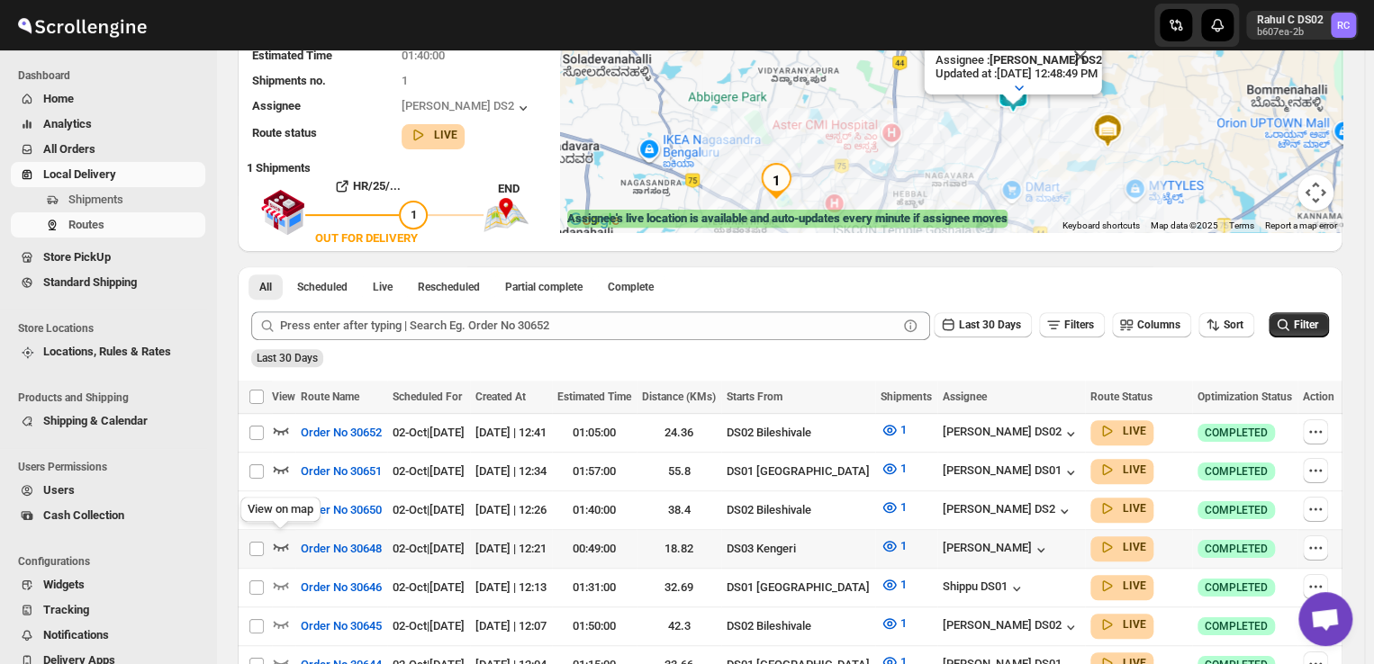
click at [283, 540] on icon "button" at bounding box center [281, 547] width 18 height 18
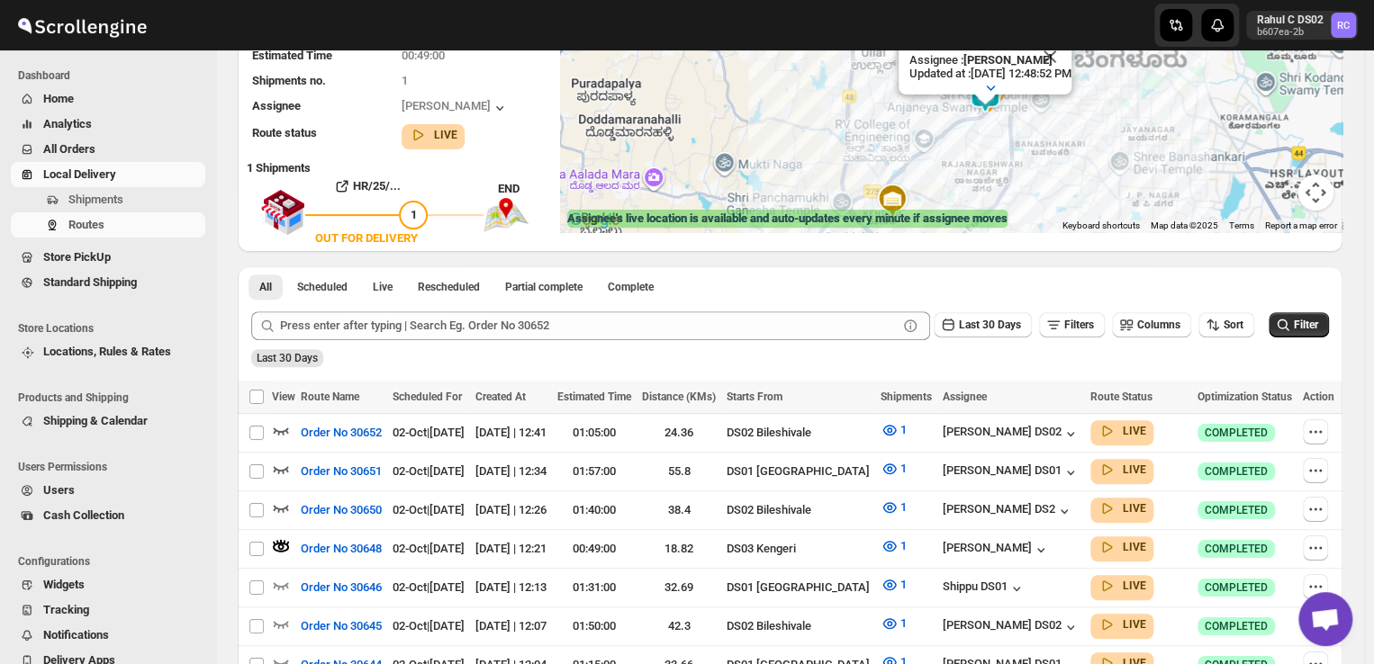
click at [993, 98] on div at bounding box center [985, 100] width 23 height 11
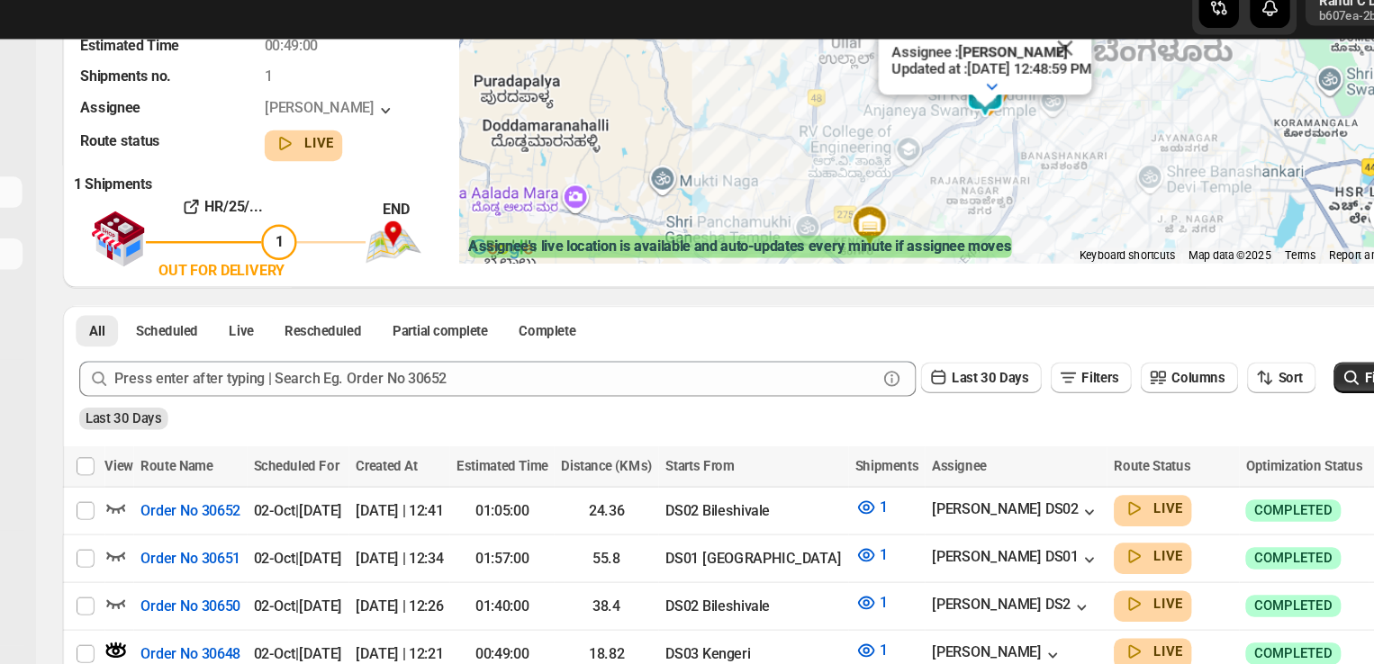
click at [990, 103] on div at bounding box center [986, 100] width 23 height 11
click at [837, 152] on div "Assignee : Veera Kesavan Updated at : 10/2/2025, 12:48:59 PM Duty mode Enabled …" at bounding box center [951, 100] width 782 height 266
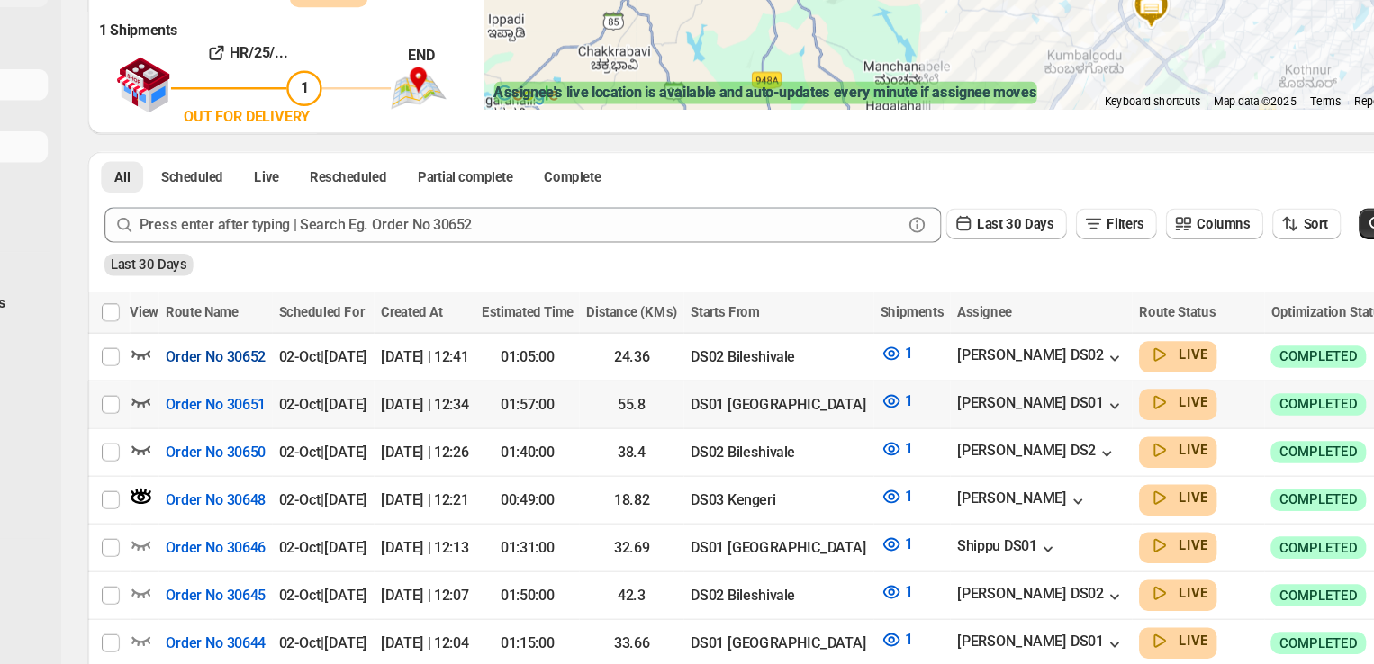
scroll to position [245, 0]
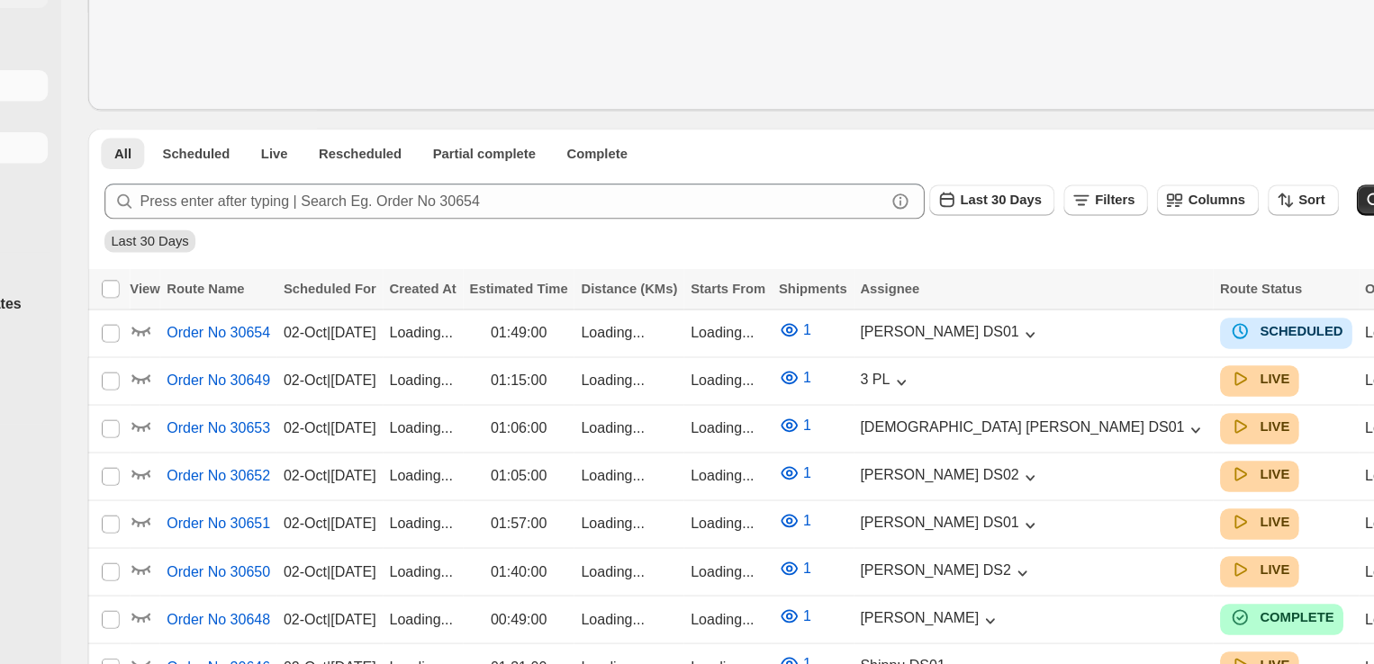
scroll to position [224, 0]
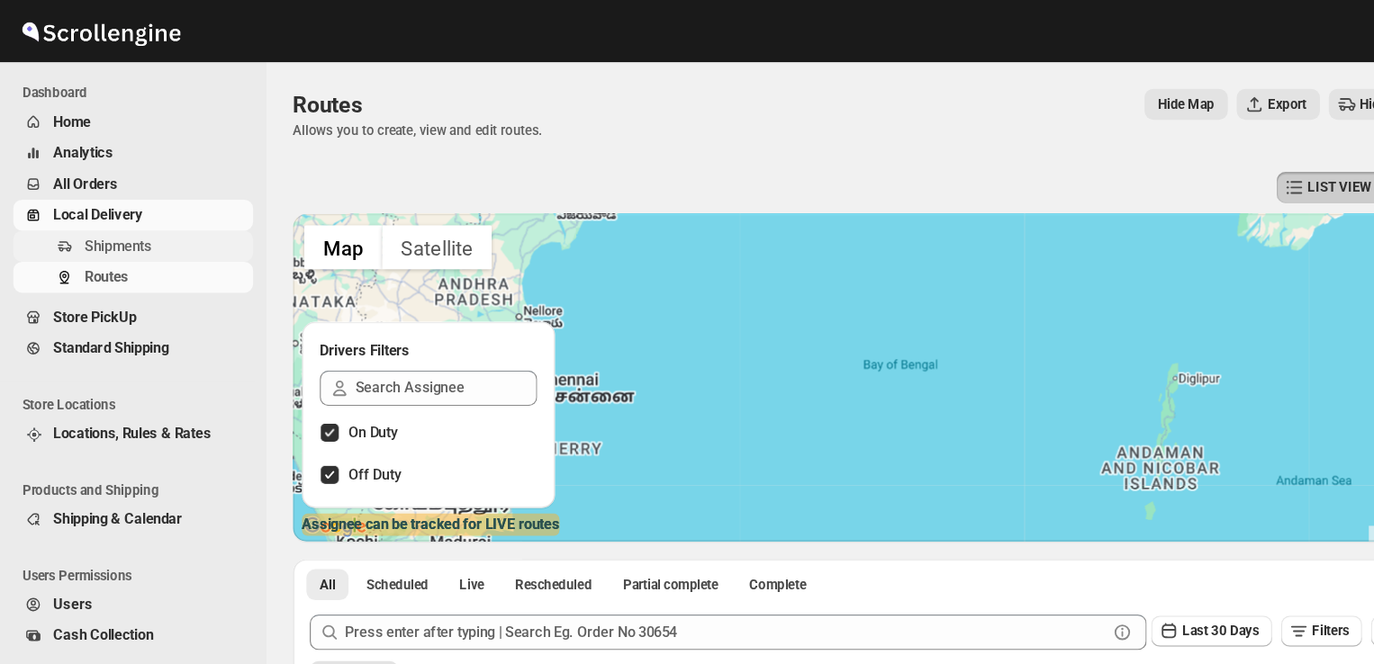
click at [121, 198] on span "Shipments" at bounding box center [95, 200] width 55 height 14
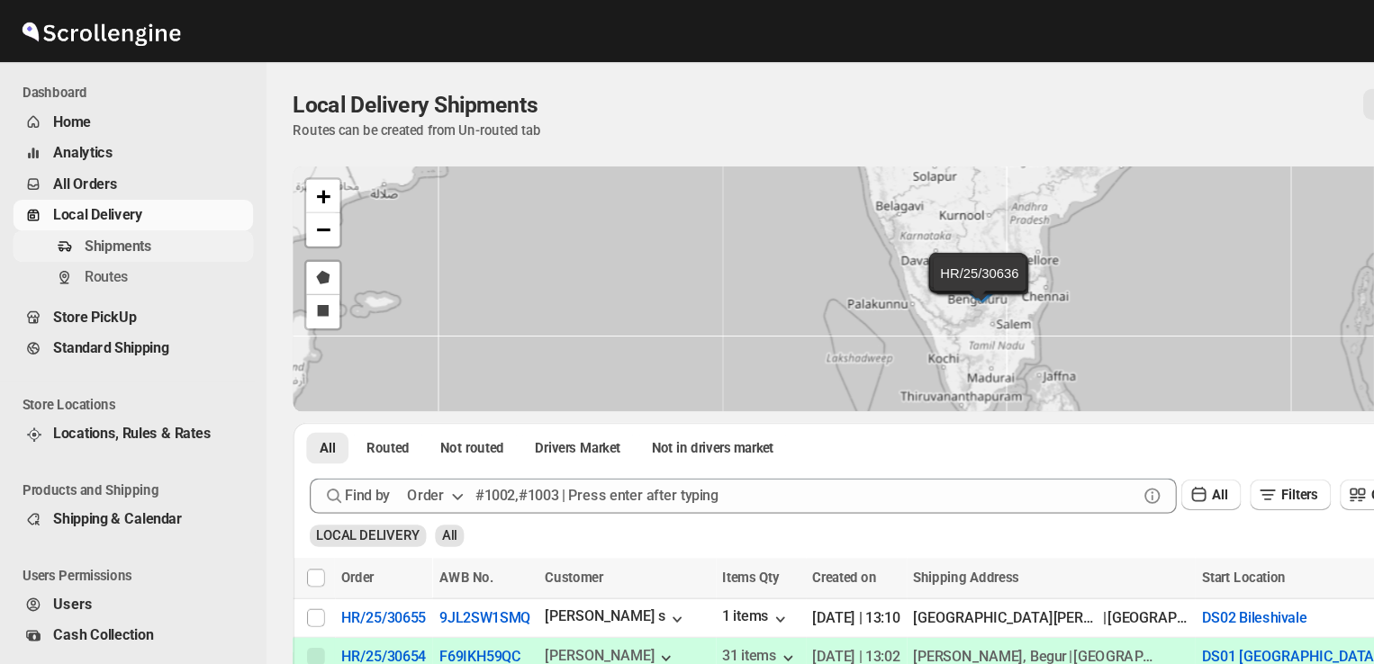
click at [121, 198] on span "Shipments" at bounding box center [95, 200] width 55 height 14
click at [86, 221] on span "Routes" at bounding box center [86, 225] width 36 height 14
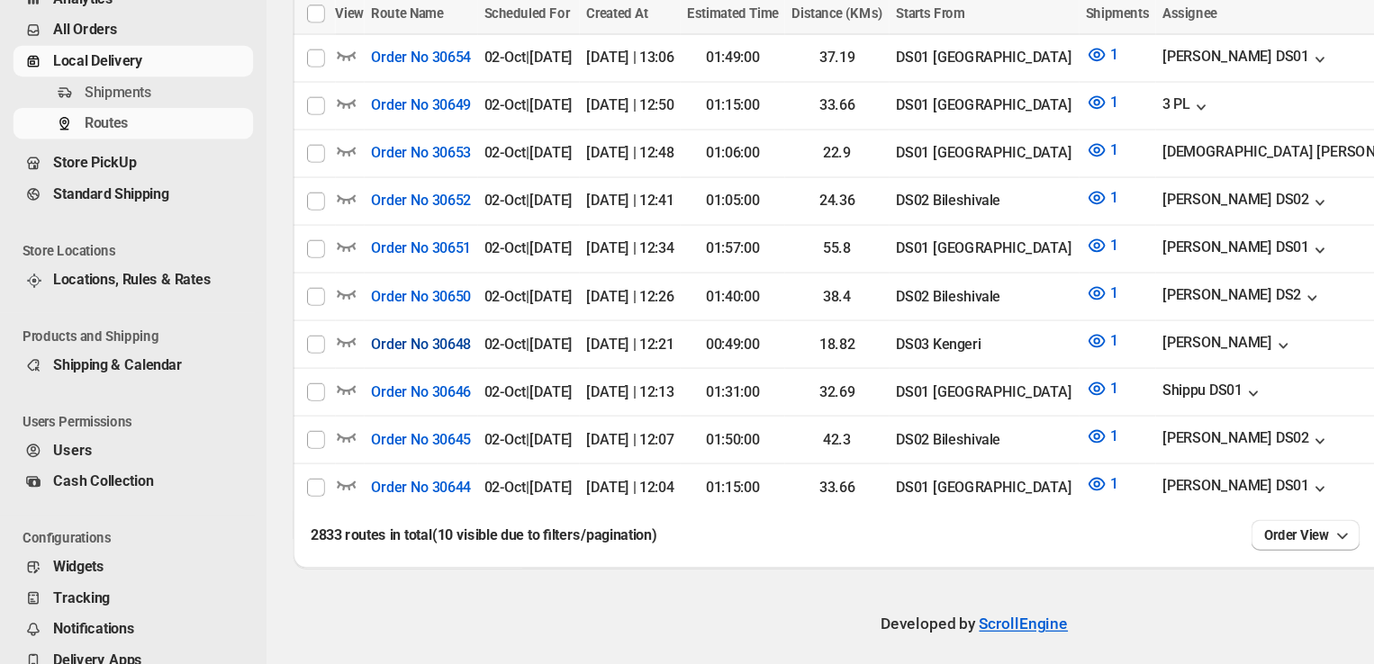
scroll to position [447, 0]
drag, startPoint x: 357, startPoint y: 591, endPoint x: 585, endPoint y: 627, distance: 230.6
click at [585, 627] on div "Developed by ScrollEngine" at bounding box center [790, 632] width 1148 height 90
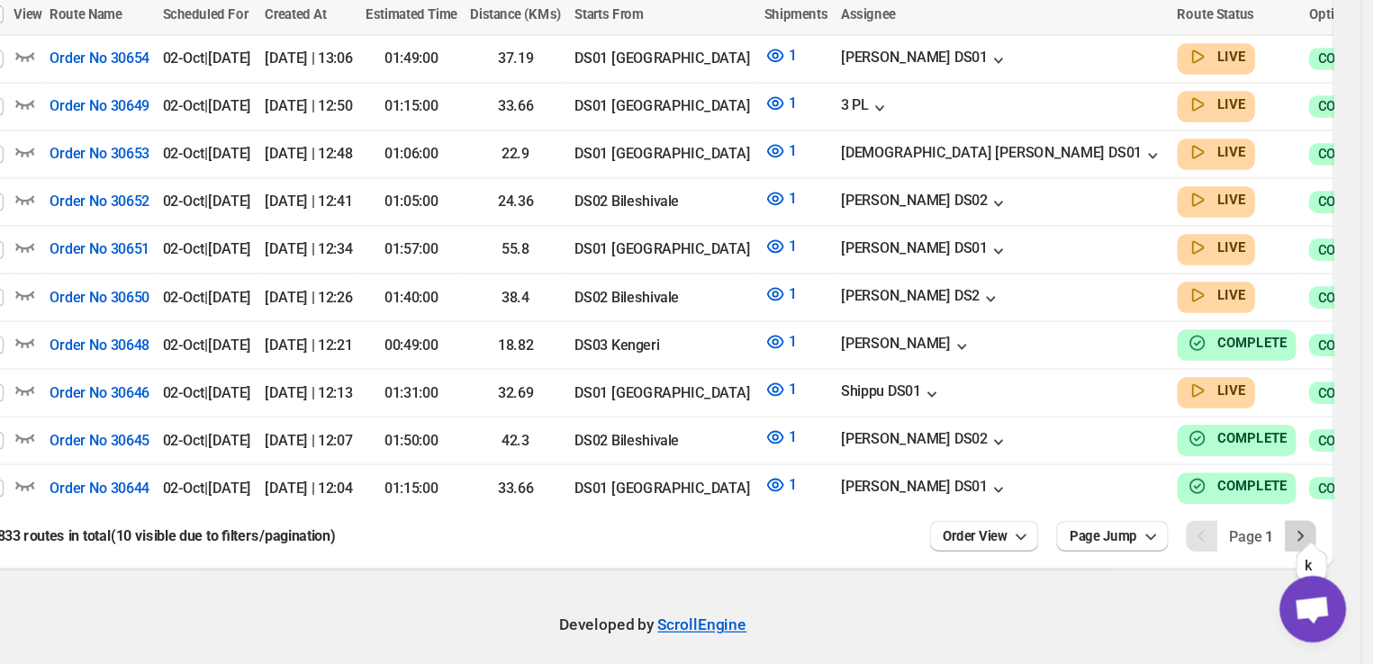
click at [1324, 551] on icon "Next" at bounding box center [1315, 560] width 18 height 18
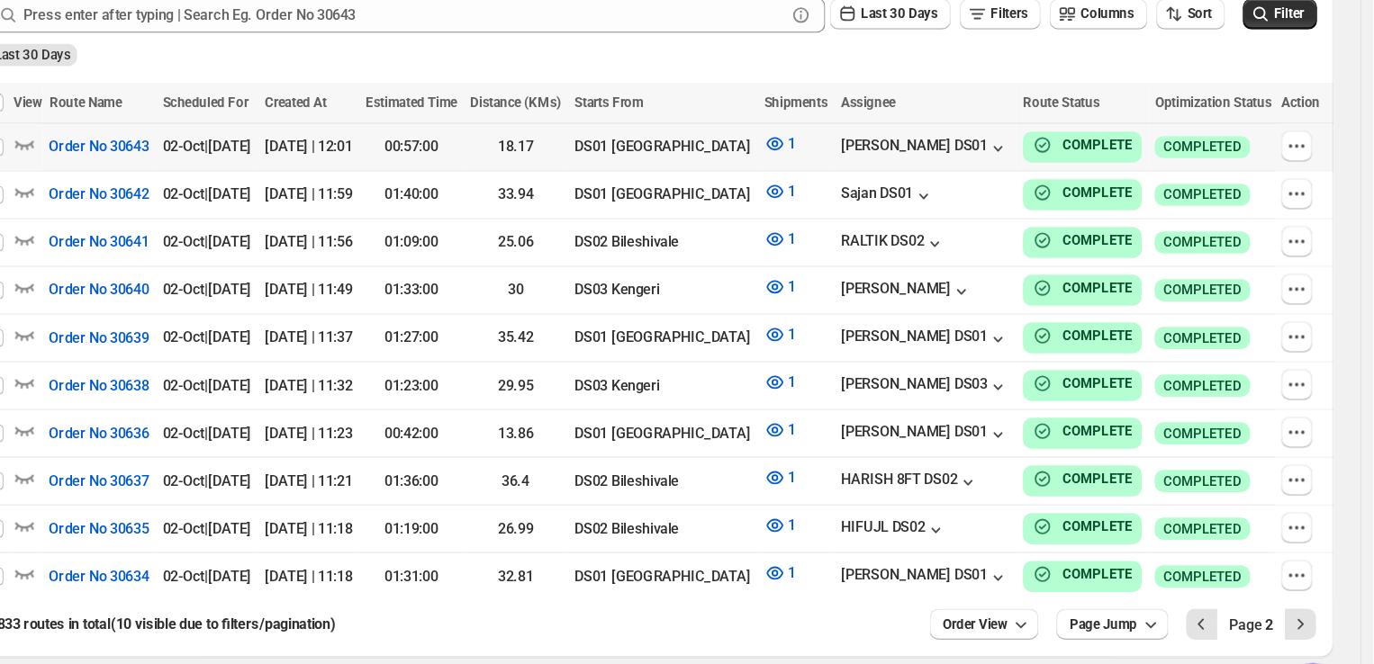
scroll to position [447, 0]
